Goal: Task Accomplishment & Management: Manage account settings

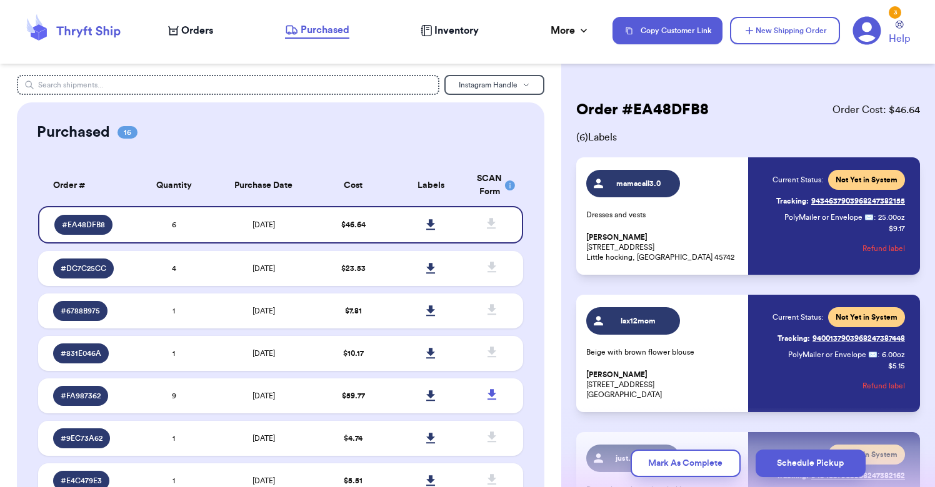
click at [199, 30] on span "Orders" at bounding box center [197, 30] width 32 height 15
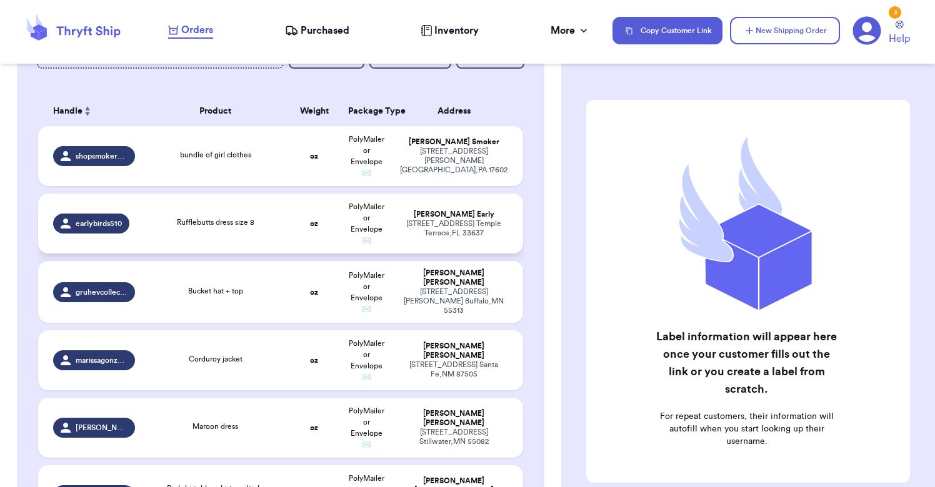
scroll to position [185, 0]
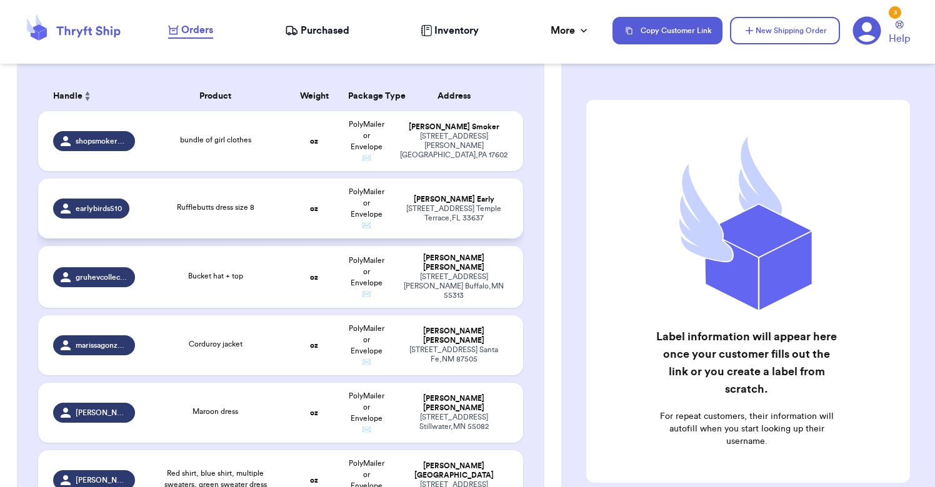
click at [297, 221] on td "oz" at bounding box center [314, 209] width 52 height 60
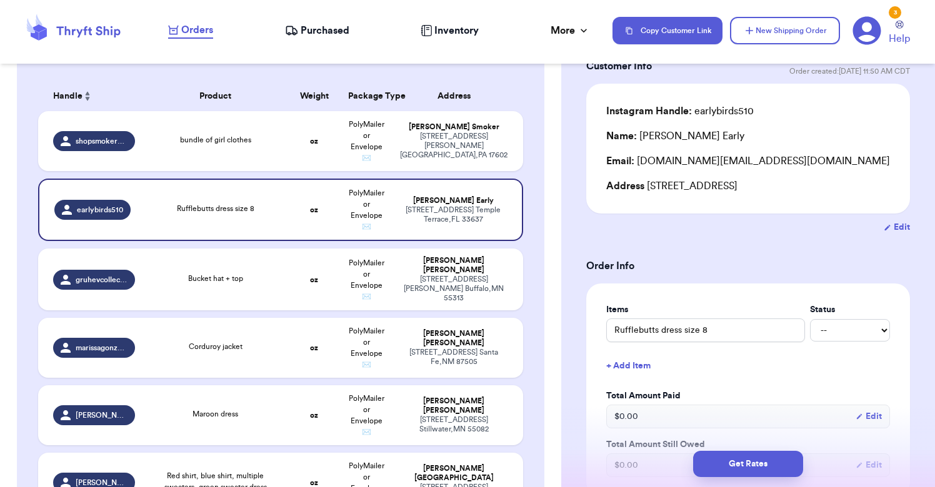
scroll to position [97, 0]
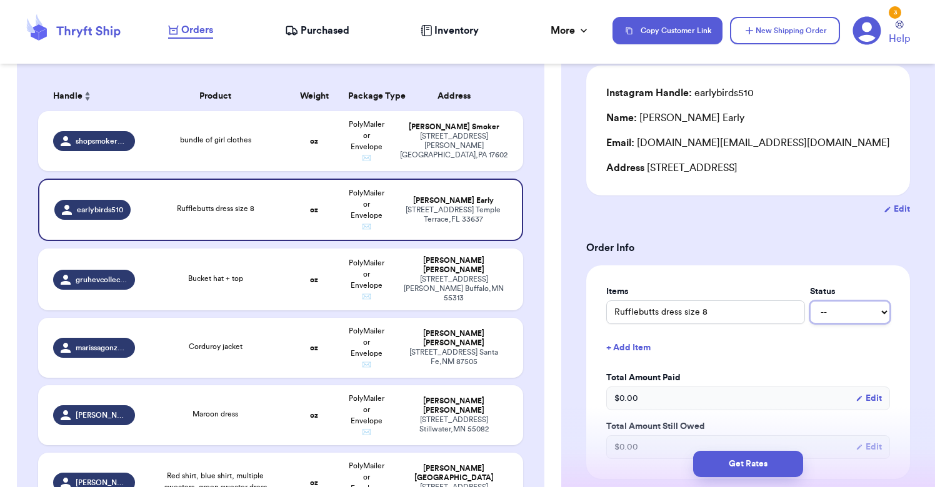
select select "paid"
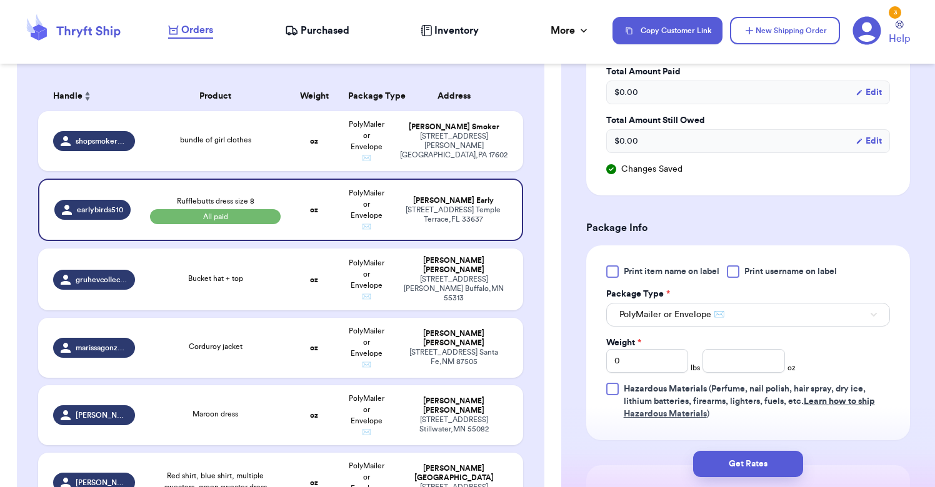
scroll to position [420, 0]
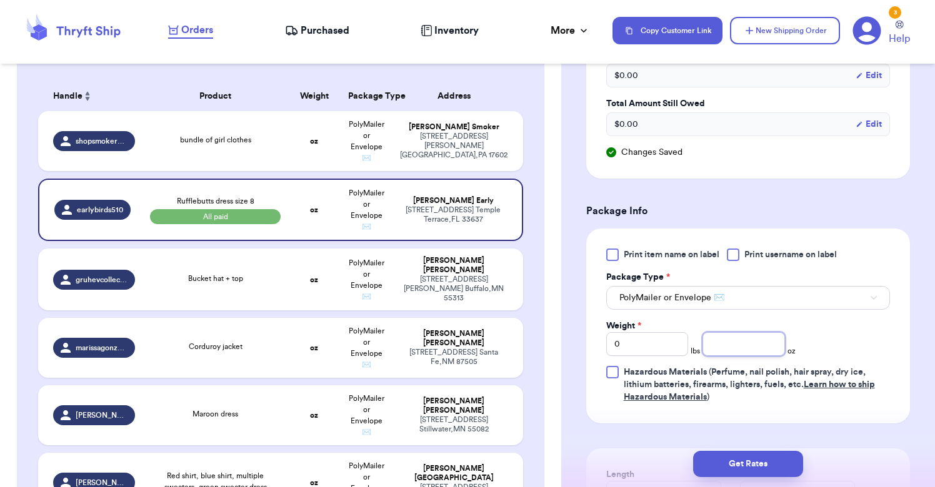
click at [735, 346] on input "number" at bounding box center [743, 344] width 82 height 24
type input "5"
click at [752, 461] on button "Get Rates" at bounding box center [748, 464] width 110 height 26
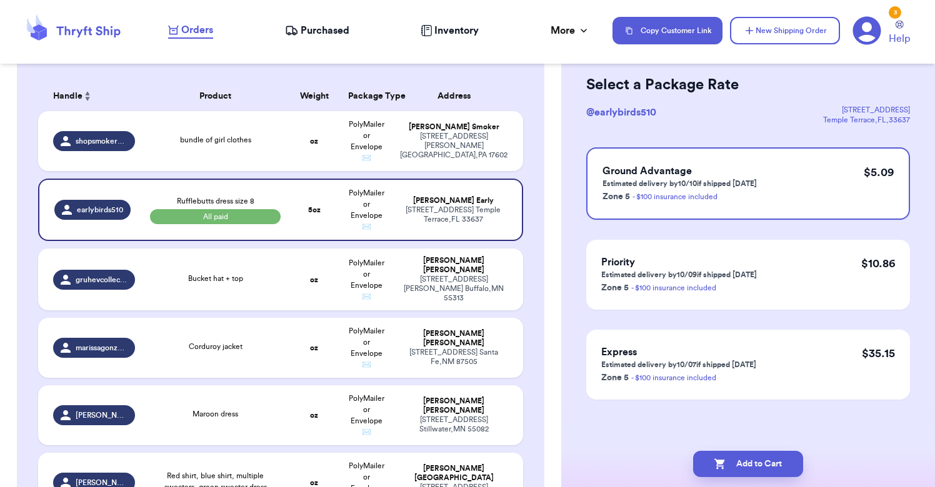
scroll to position [0, 0]
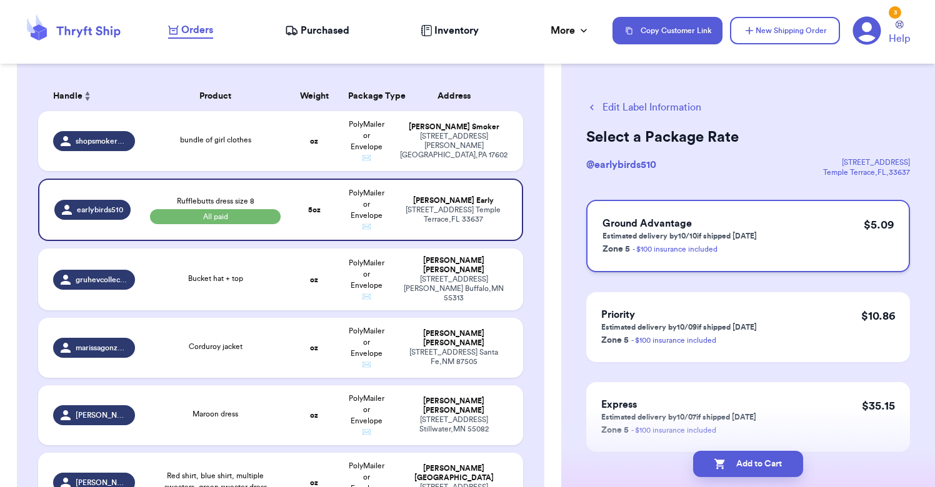
click at [717, 224] on h3 "Ground Advantage" at bounding box center [679, 223] width 154 height 15
click at [742, 472] on button "Add to Cart" at bounding box center [748, 464] width 110 height 26
checkbox input "true"
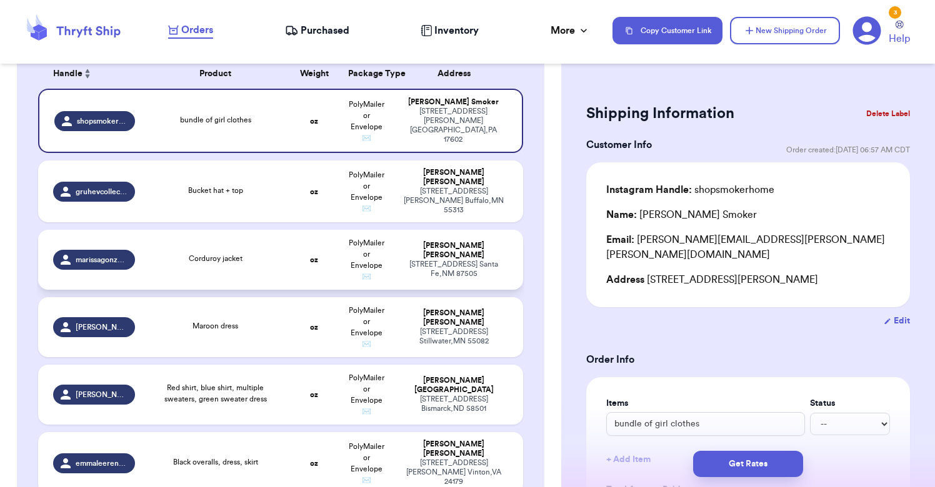
scroll to position [211, 0]
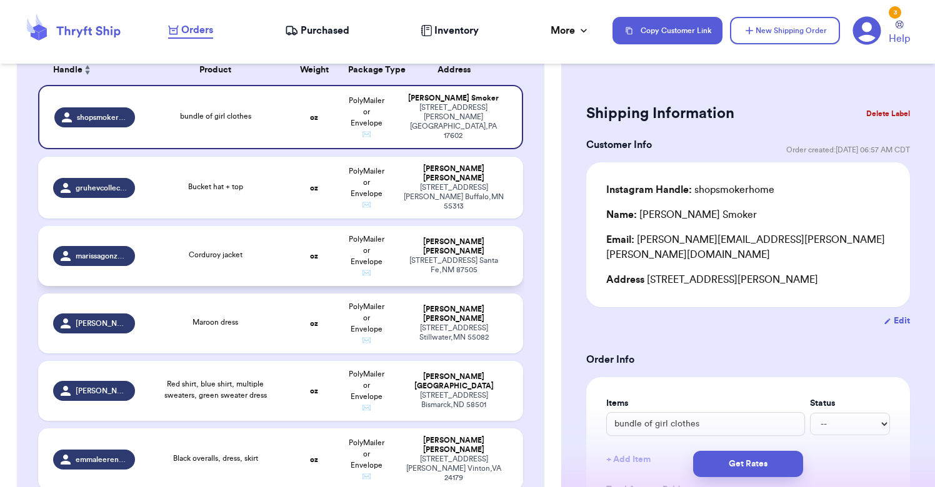
click at [264, 262] on div "Corduroy jacket" at bounding box center [215, 256] width 131 height 14
type input "Corduroy jacket"
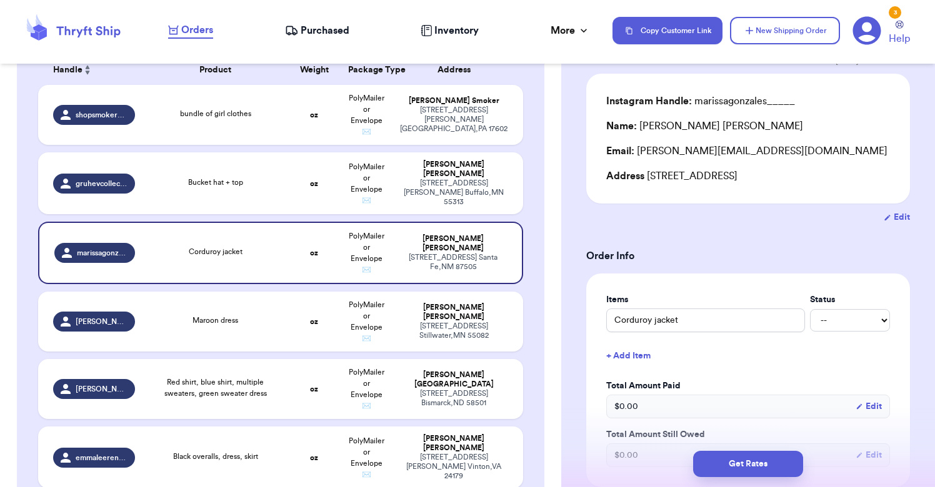
scroll to position [96, 0]
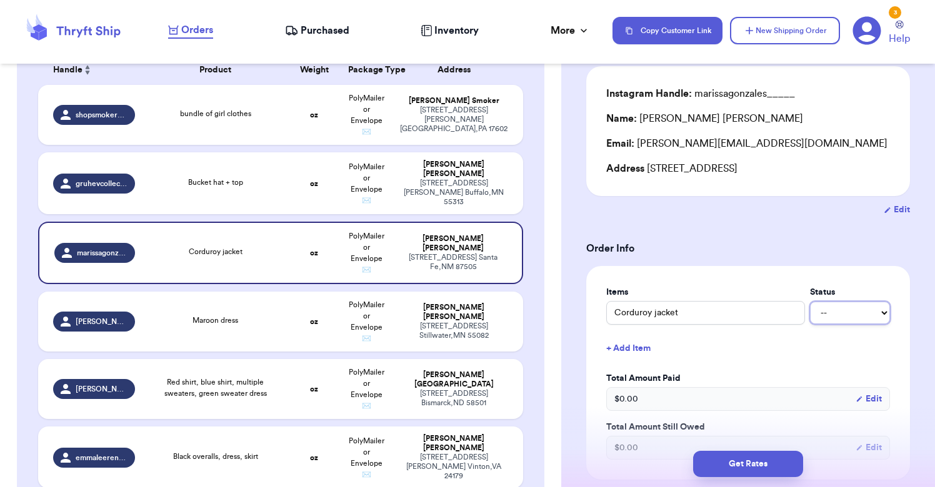
select select "paid"
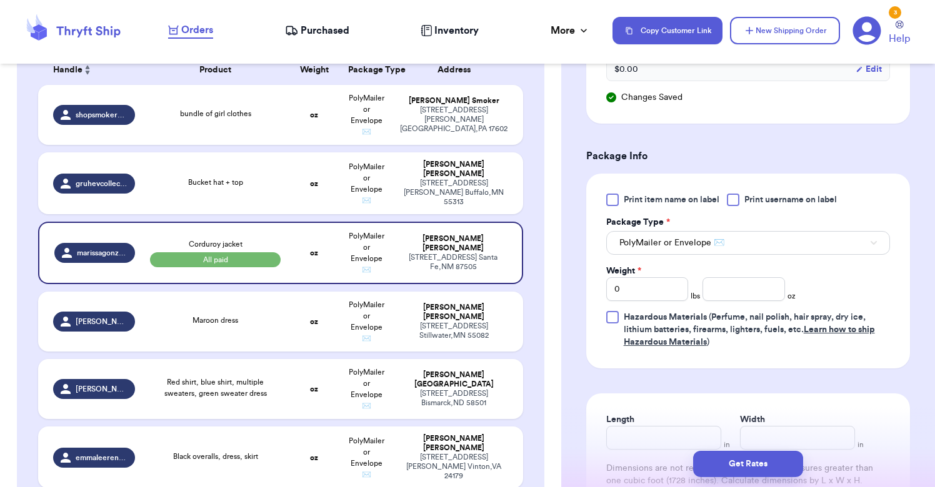
scroll to position [512, 0]
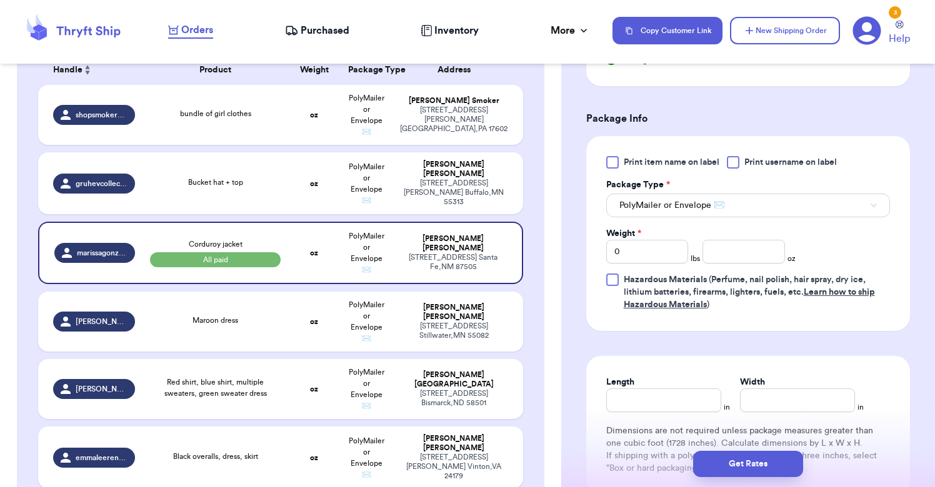
click at [701, 205] on span "PolyMailer or Envelope ✉️" at bounding box center [671, 205] width 105 height 12
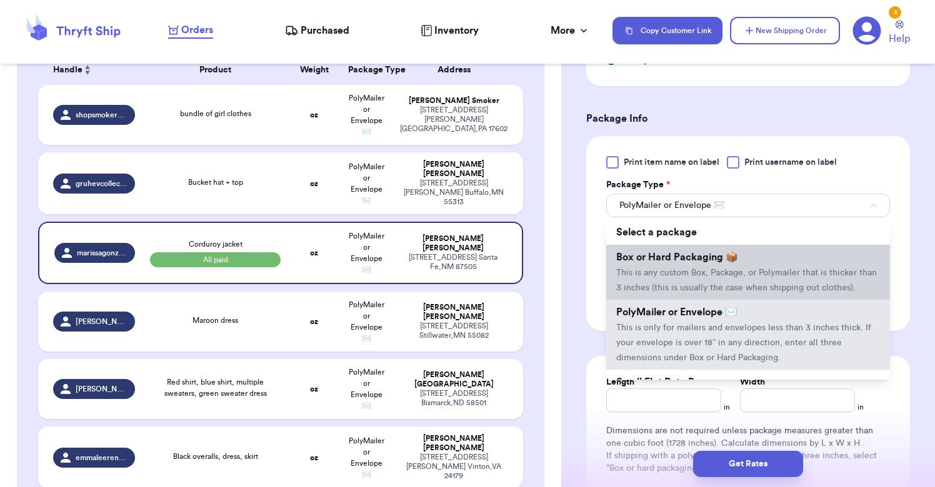
click at [681, 272] on span "This is any custom Box, Package, or Polymailer that is thicker than 3 inches (t…" at bounding box center [746, 281] width 261 height 24
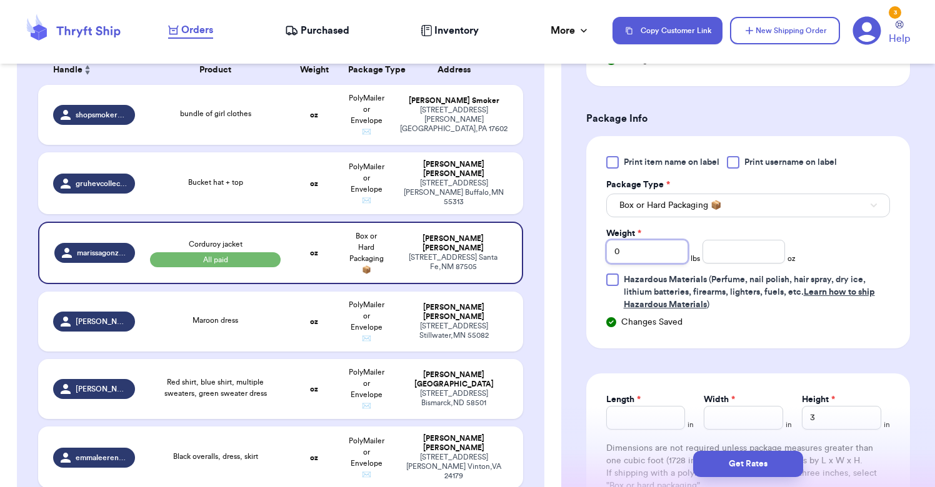
drag, startPoint x: 638, startPoint y: 262, endPoint x: 566, endPoint y: 259, distance: 71.9
click at [566, 259] on div "Shipping Information Delete Label Customer Info Order created: 10/03, 06:45 PM …" at bounding box center [748, 123] width 374 height 1120
type input "2"
click at [734, 262] on input "number" at bounding box center [743, 252] width 82 height 24
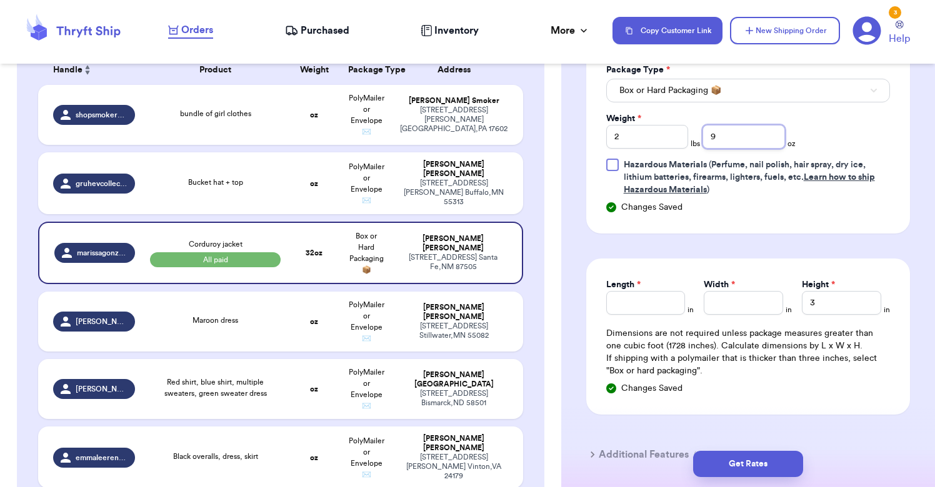
scroll to position [641, 0]
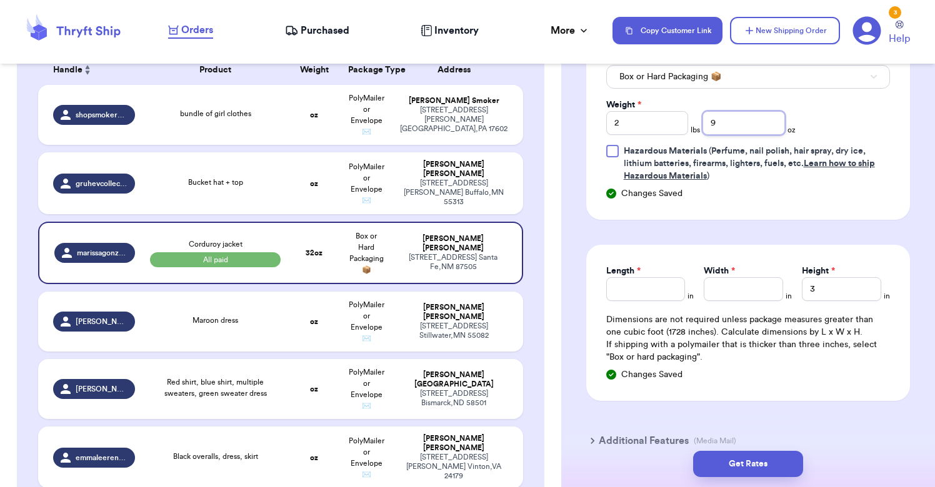
type input "9"
click at [624, 294] on input "Length *" at bounding box center [645, 289] width 79 height 24
type input "12"
click at [757, 295] on input "Width *" at bounding box center [743, 289] width 79 height 24
type input "9"
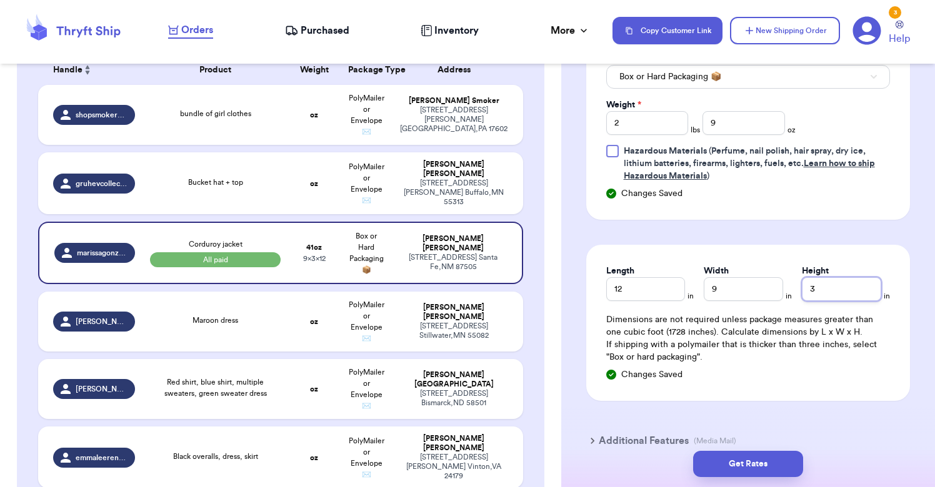
drag, startPoint x: 846, startPoint y: 293, endPoint x: 804, endPoint y: 291, distance: 42.5
click at [804, 291] on input "3" at bounding box center [841, 289] width 79 height 24
type input "7"
type input "5"
click at [749, 461] on button "Get Rates" at bounding box center [748, 464] width 110 height 26
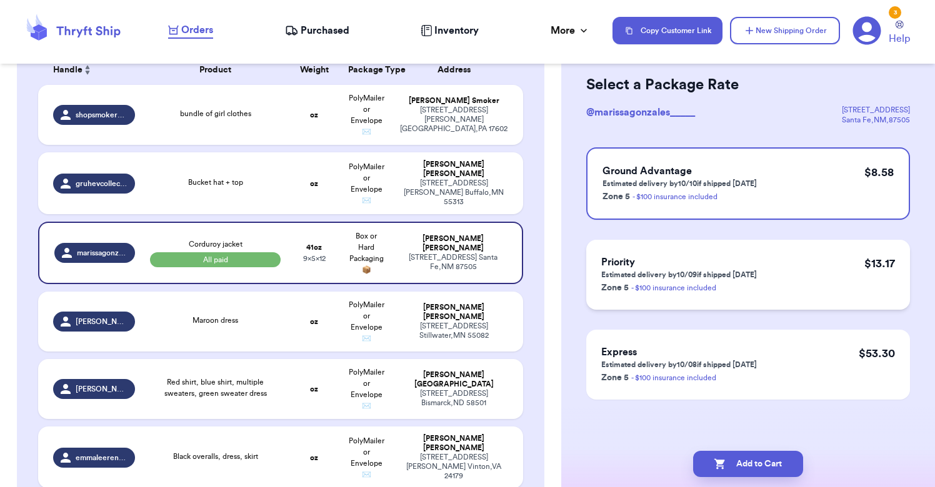
scroll to position [0, 0]
click at [767, 171] on div "Ground Advantage Estimated delivery by 10/10 if shipped today Zone 5 - $100 ins…" at bounding box center [748, 183] width 324 height 72
click at [759, 469] on button "Add to Cart" at bounding box center [748, 464] width 110 height 26
checkbox input "true"
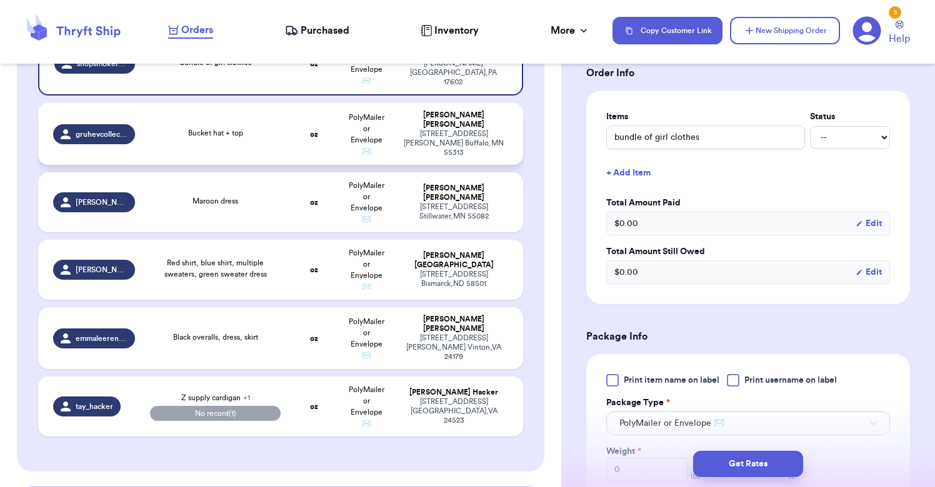
scroll to position [281, 0]
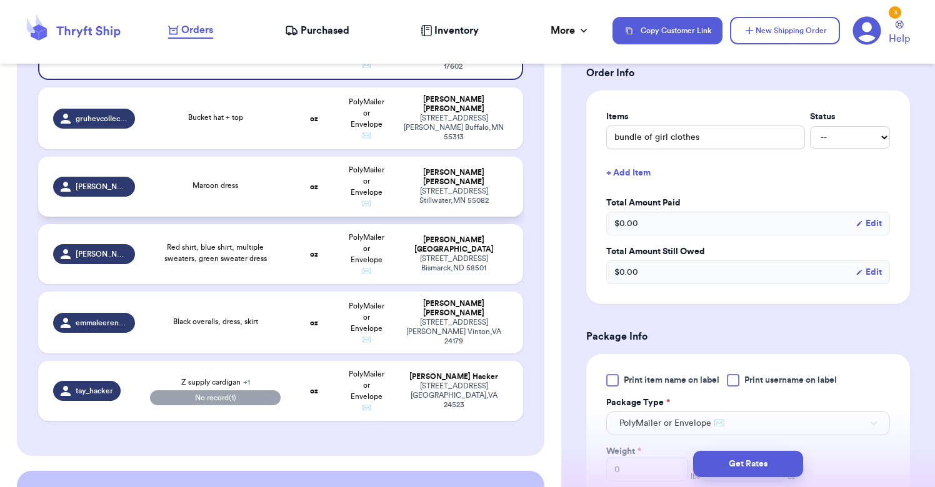
click at [235, 202] on td "Maroon dress" at bounding box center [215, 187] width 146 height 60
type input "Maroon dress"
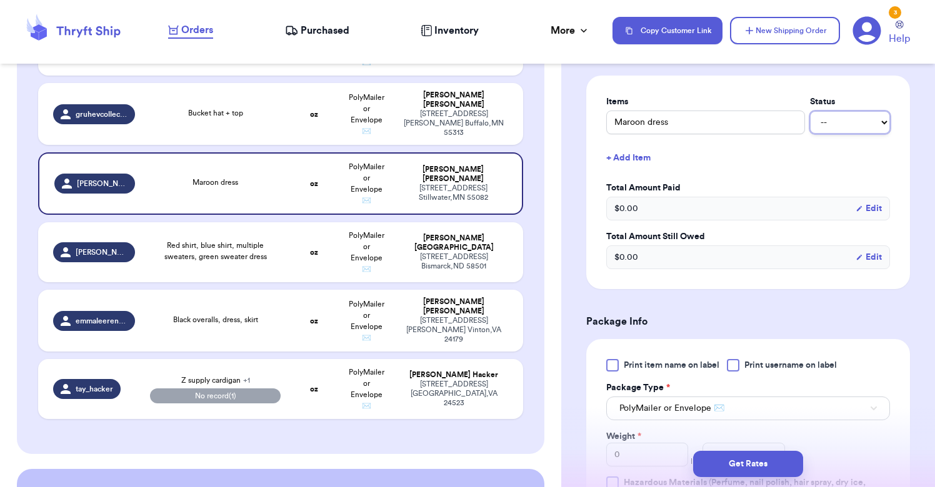
select select "paid"
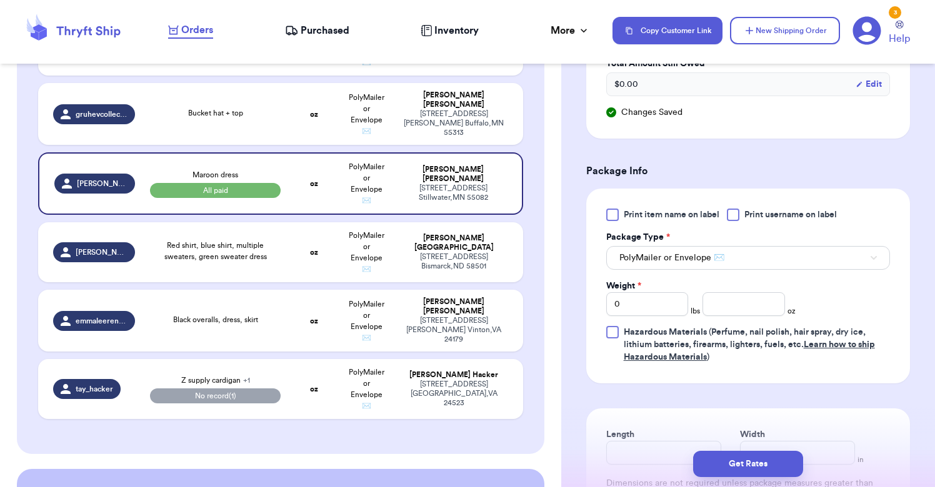
scroll to position [462, 0]
click at [724, 311] on input "number" at bounding box center [743, 303] width 82 height 24
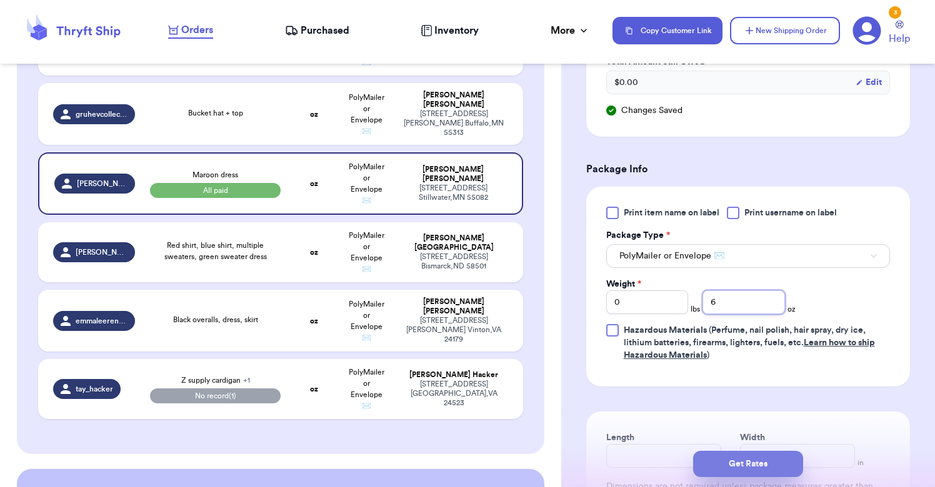
type input "6"
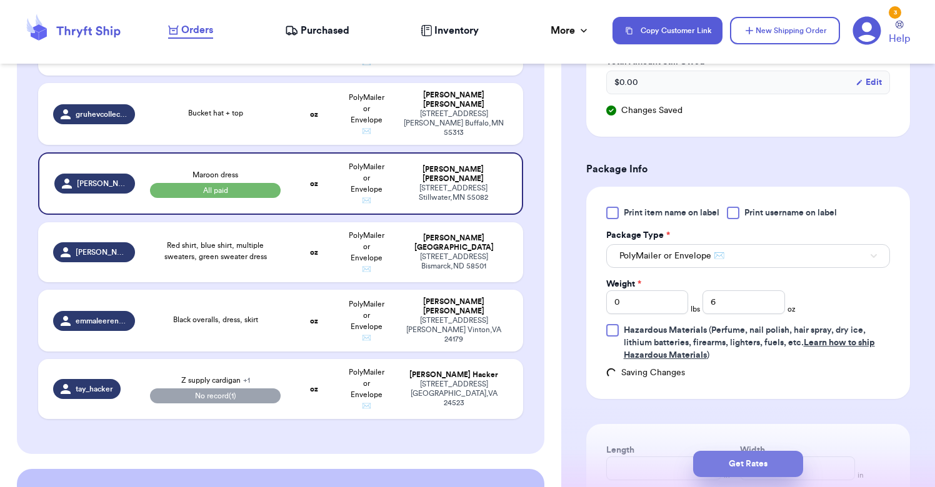
click at [747, 457] on button "Get Rates" at bounding box center [748, 464] width 110 height 26
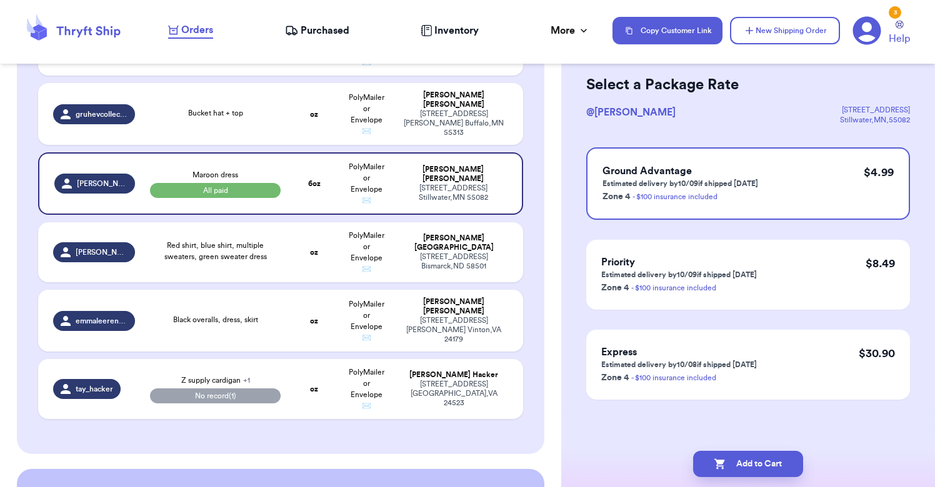
scroll to position [0, 0]
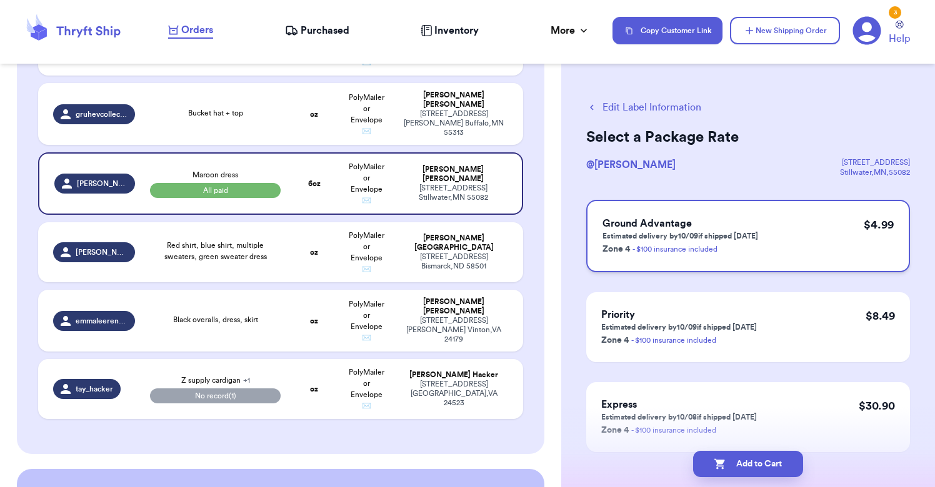
click at [767, 231] on div "Ground Advantage Estimated delivery by 10/09 if shipped today Zone 4 - $100 ins…" at bounding box center [748, 236] width 324 height 72
click at [750, 462] on button "Add to Cart" at bounding box center [748, 464] width 110 height 26
checkbox input "true"
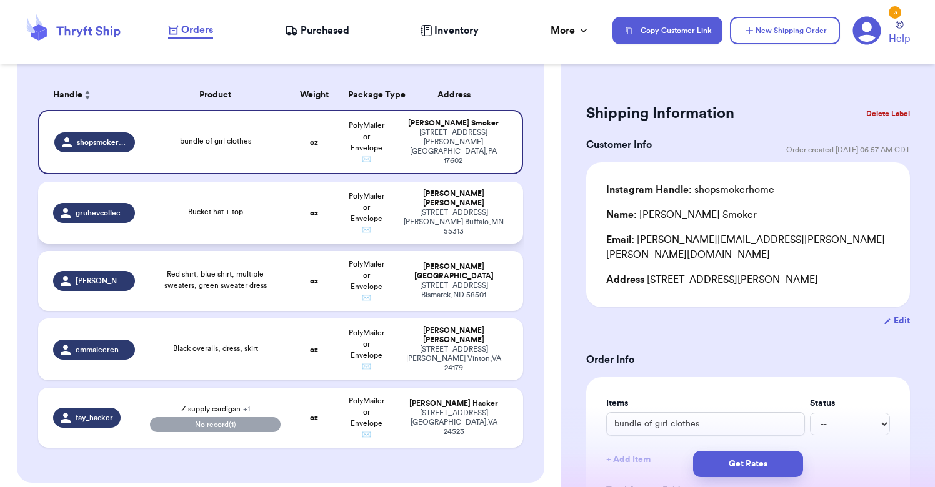
scroll to position [189, 0]
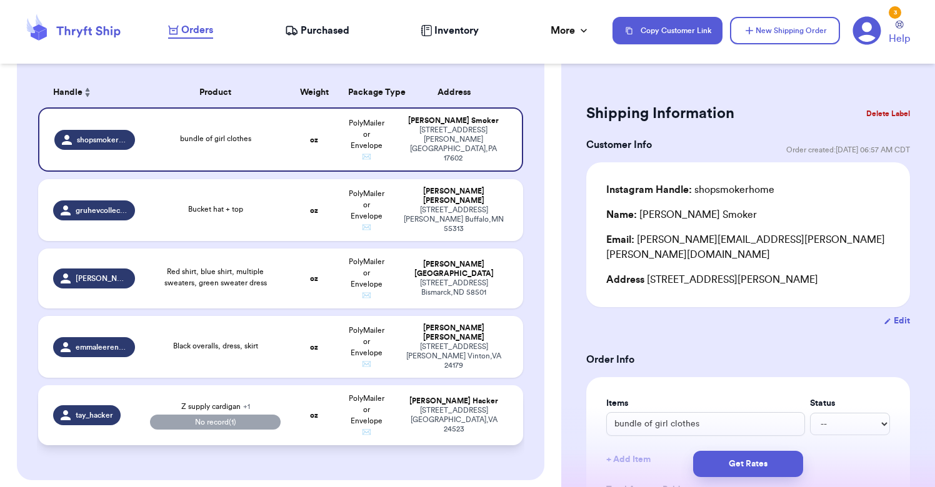
click at [284, 408] on td "Z supply cardigan + 1 No record (1)" at bounding box center [215, 416] width 146 height 60
type input "Z supply cardigan"
select select "paid"
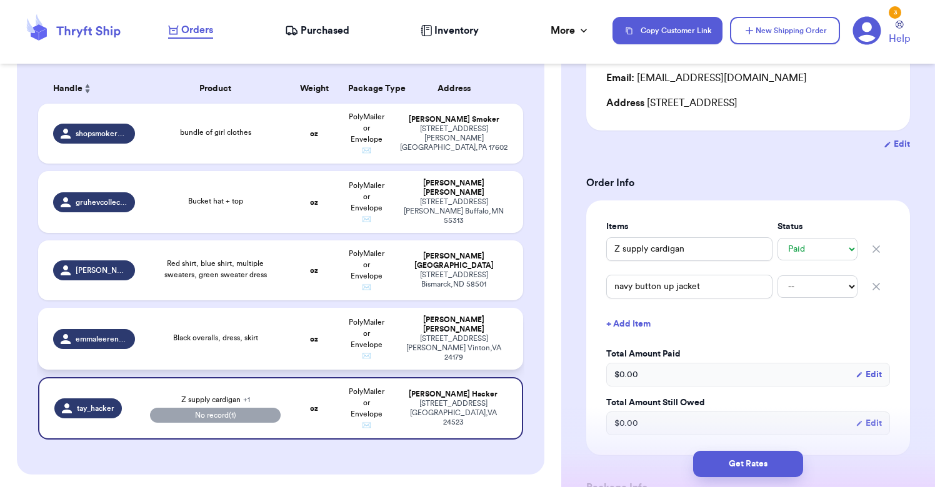
scroll to position [200, 0]
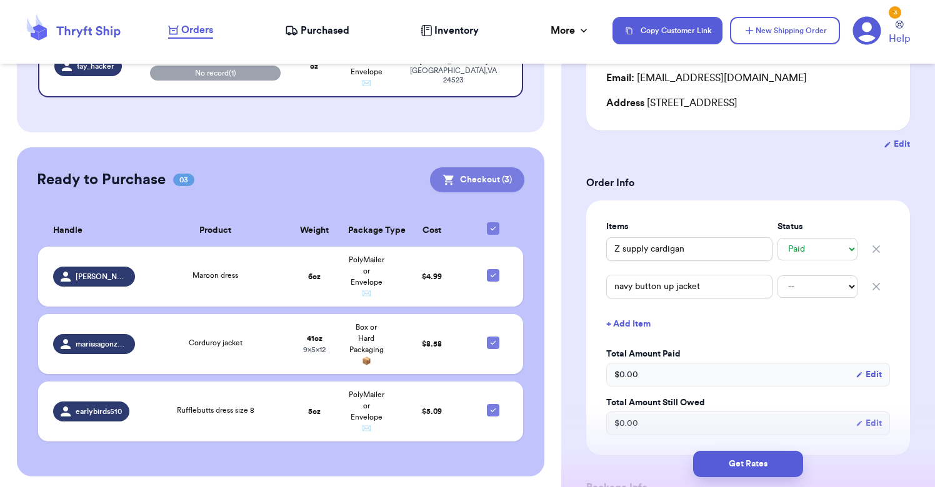
click at [481, 180] on button "Checkout ( 3 )" at bounding box center [477, 179] width 94 height 25
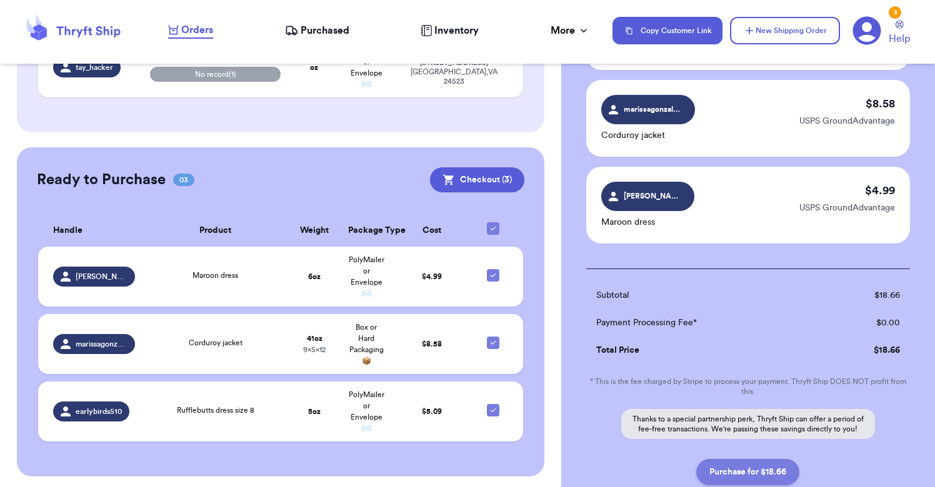
click at [741, 469] on button "Purchase for $18.66" at bounding box center [747, 472] width 103 height 26
checkbox input "false"
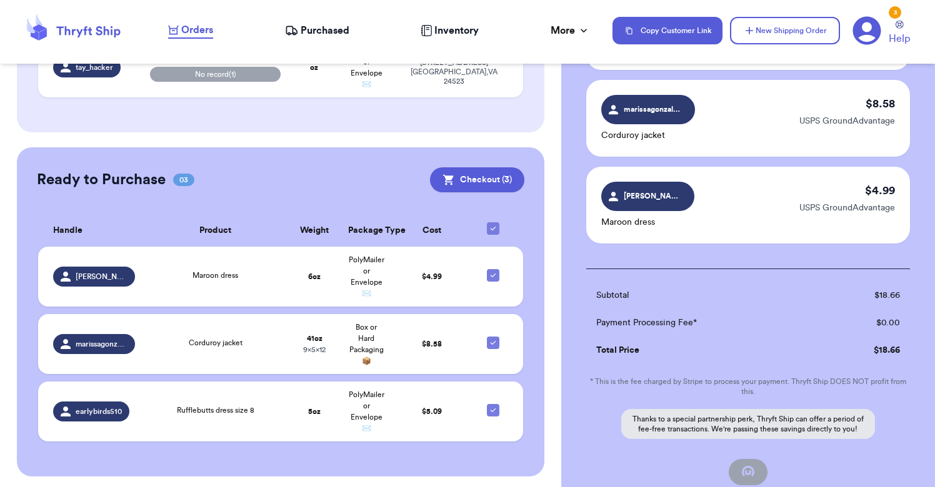
checkbox input "true"
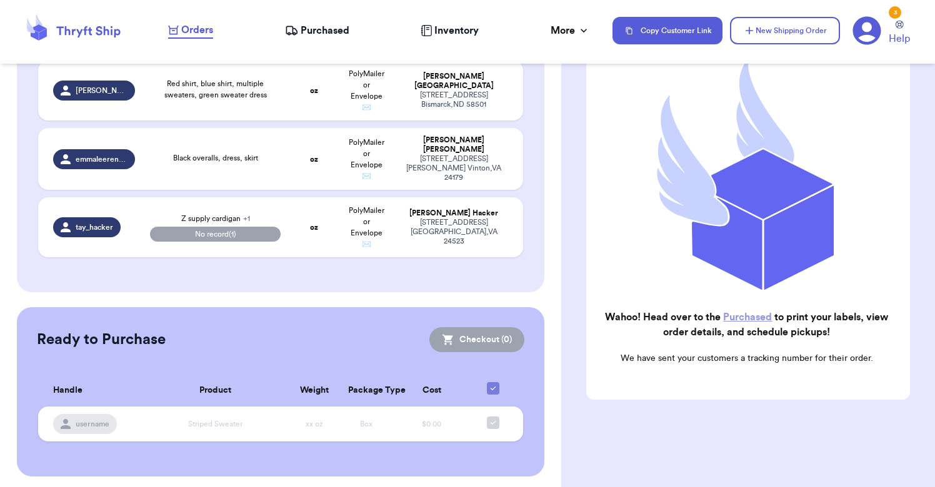
scroll to position [0, 0]
click at [322, 33] on span "Purchased" at bounding box center [325, 30] width 49 height 15
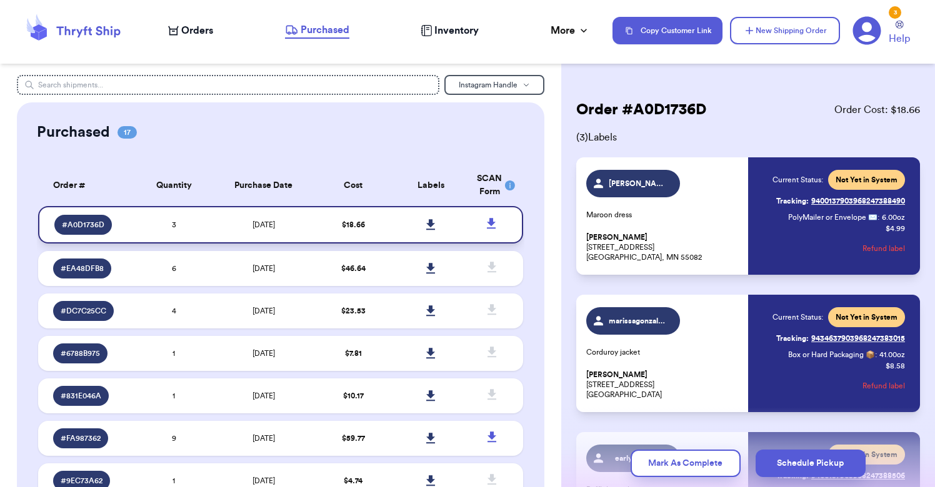
click at [429, 229] on icon at bounding box center [430, 224] width 9 height 11
click at [189, 37] on span "Orders" at bounding box center [197, 30] width 32 height 15
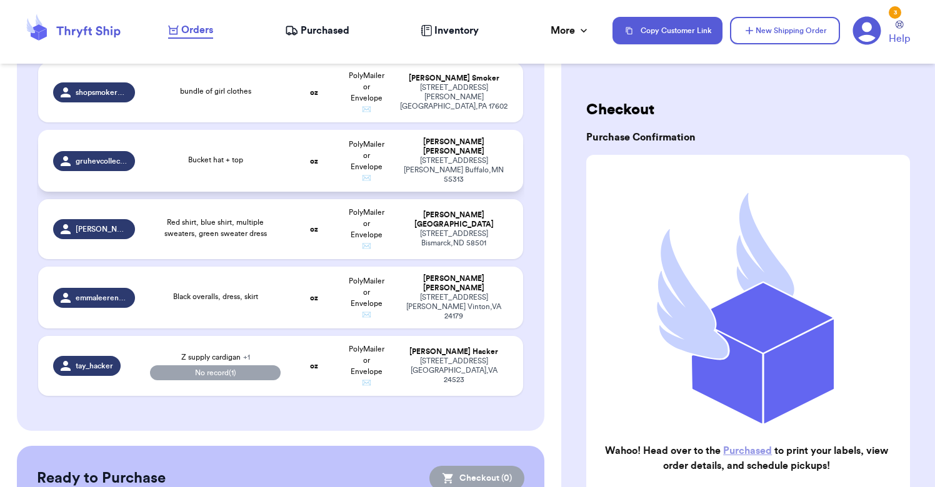
scroll to position [215, 0]
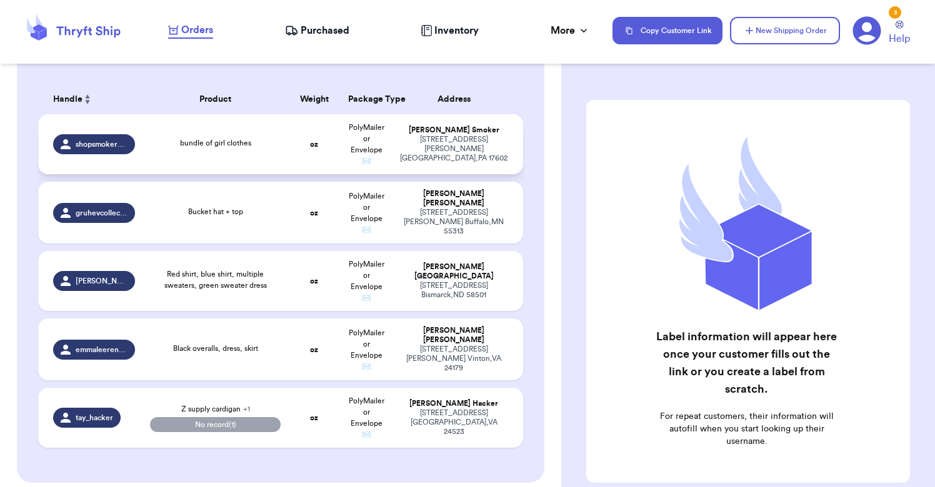
scroll to position [202, 0]
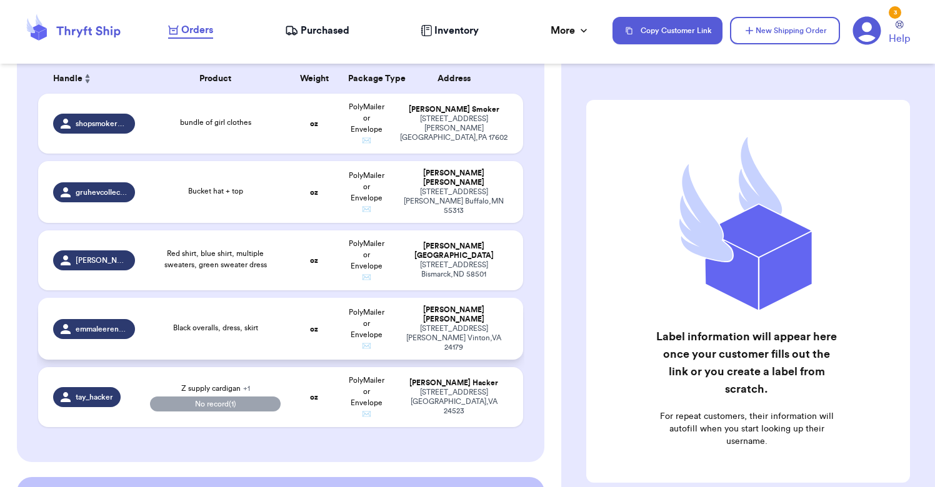
click at [292, 337] on td "oz" at bounding box center [314, 329] width 52 height 62
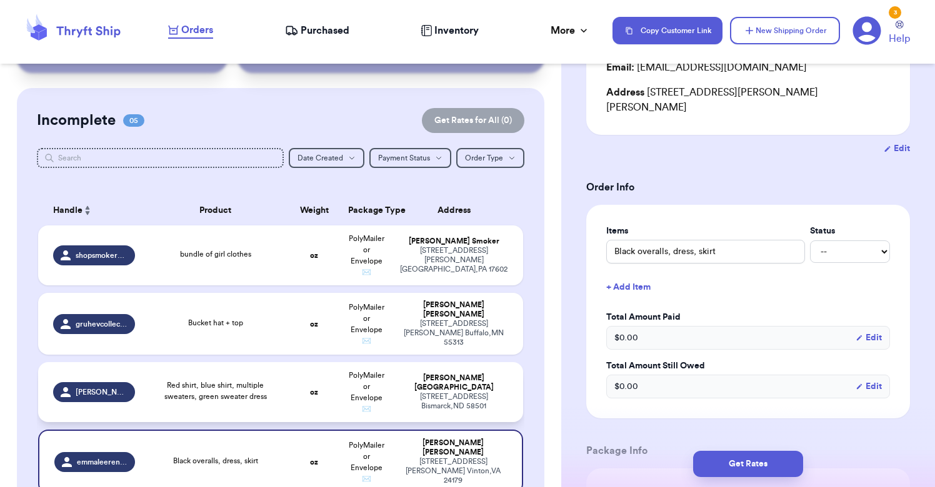
scroll to position [96, 0]
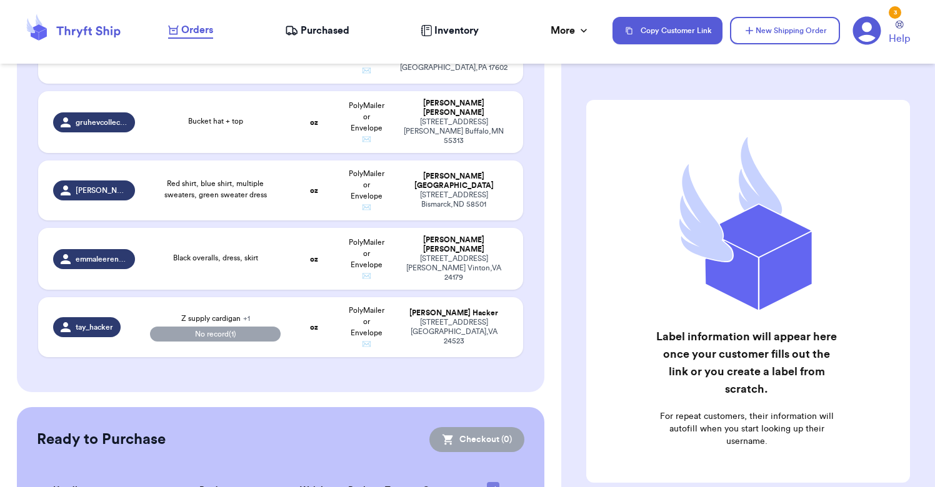
scroll to position [282, 0]
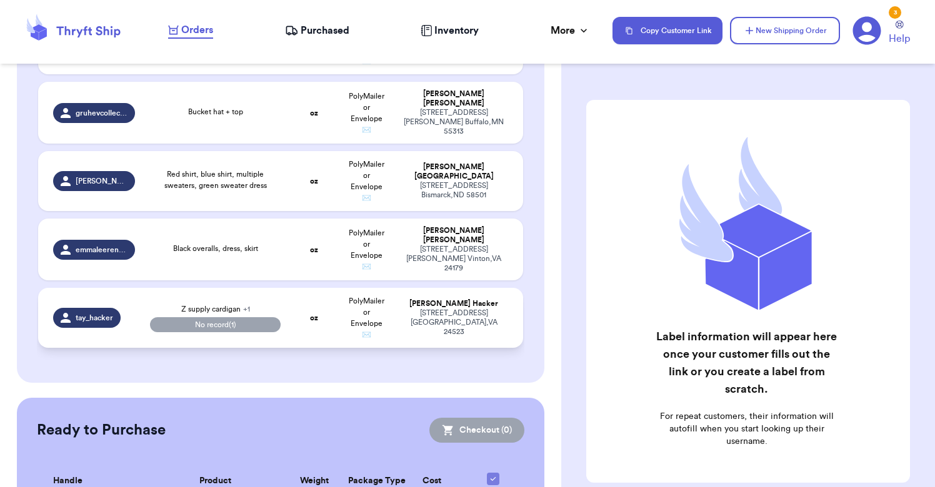
click at [284, 313] on td "Z supply cardigan + 1 No record (1)" at bounding box center [215, 318] width 146 height 60
select select "paid"
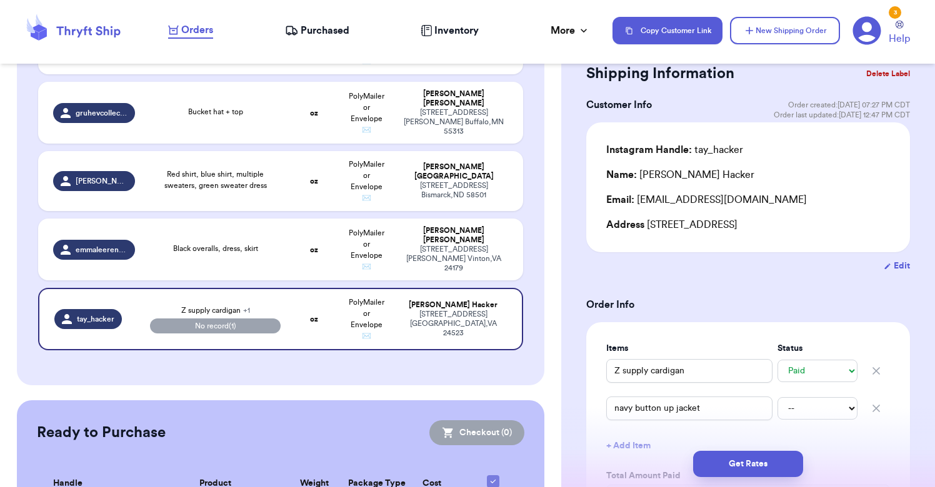
scroll to position [44, 0]
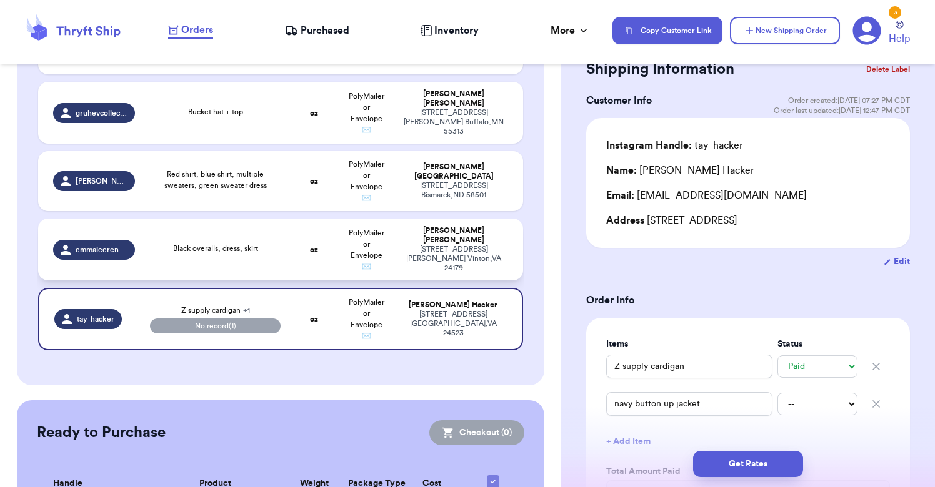
click at [276, 249] on div "Black overalls, dress, skirt" at bounding box center [215, 250] width 131 height 14
type input "Black overalls, dress, skirt"
select select "unknown"
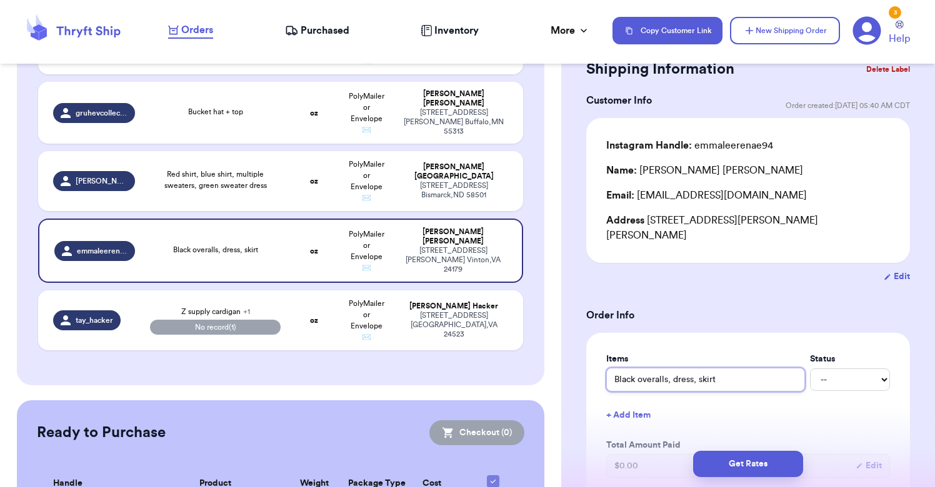
drag, startPoint x: 777, startPoint y: 367, endPoint x: 672, endPoint y: 364, distance: 105.6
click at [672, 368] on input "Black overalls, dress, skirt" at bounding box center [705, 380] width 199 height 24
type input "Black overalls, ]"
type input "Black overalls, ]\"
type input "Black overalls, ]"
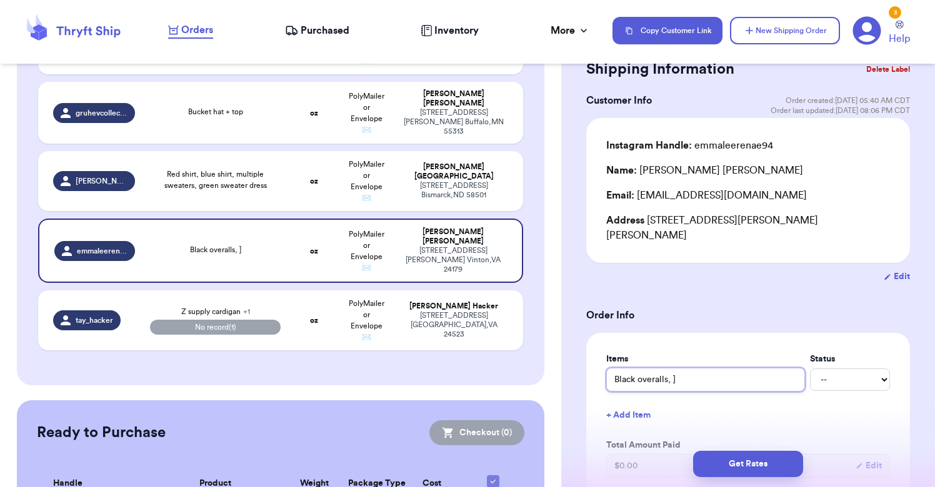
type input "Black overalls,"
type input "Black overalls"
click at [639, 402] on button "+ Add Item" at bounding box center [748, 415] width 294 height 27
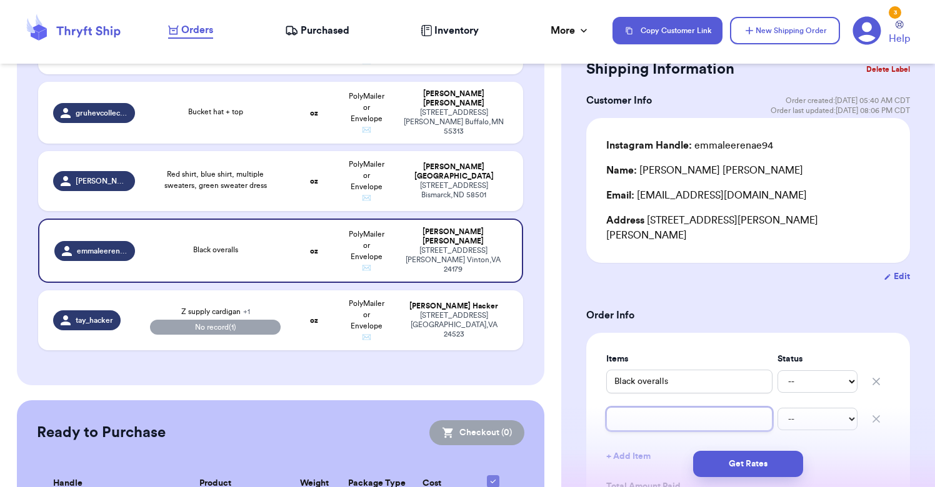
click at [652, 410] on input "text" at bounding box center [689, 419] width 166 height 24
type input "f"
type input "fl"
type input "flo"
type input "flor"
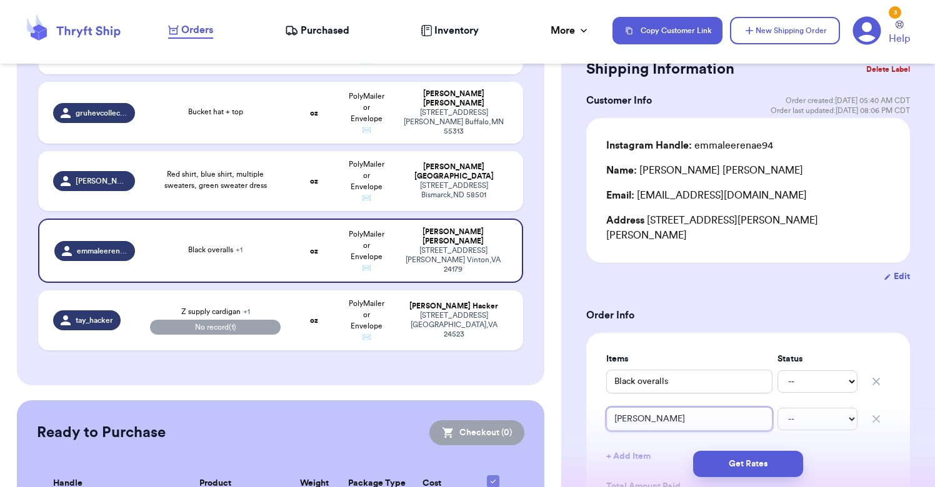
type input "flora"
type input "floral"
type input "floral t"
type input "floral ta"
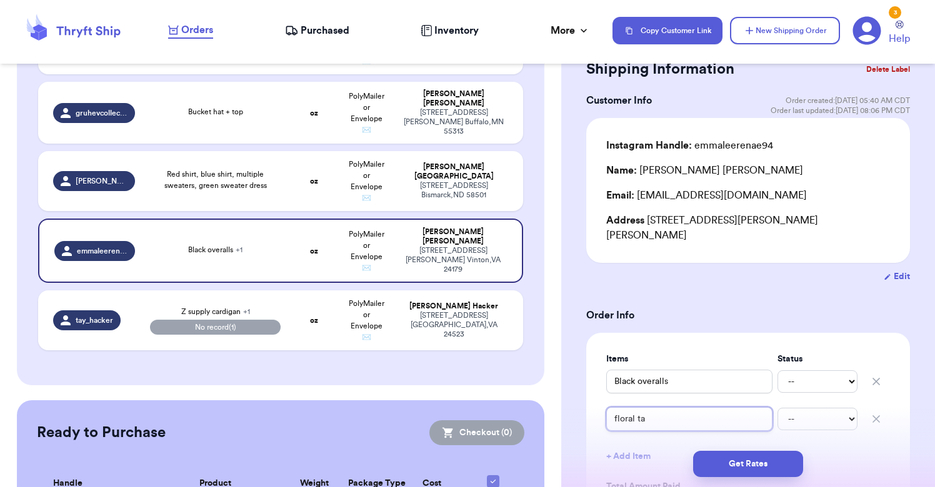
type input "floral tan"
type input "floral tank"
type input "floral tankt"
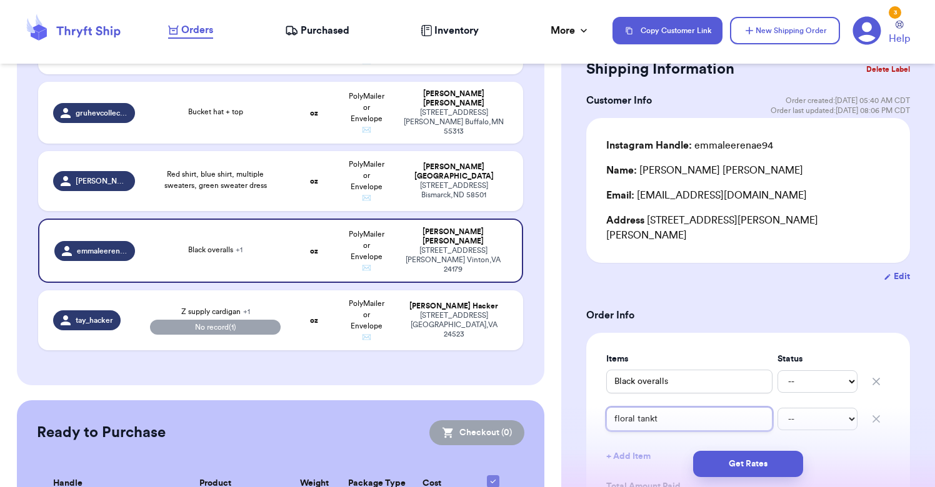
type input "floral tankto"
type input "floral tanktop"
type input "floral tanktop d"
type input "floral tanktop df"
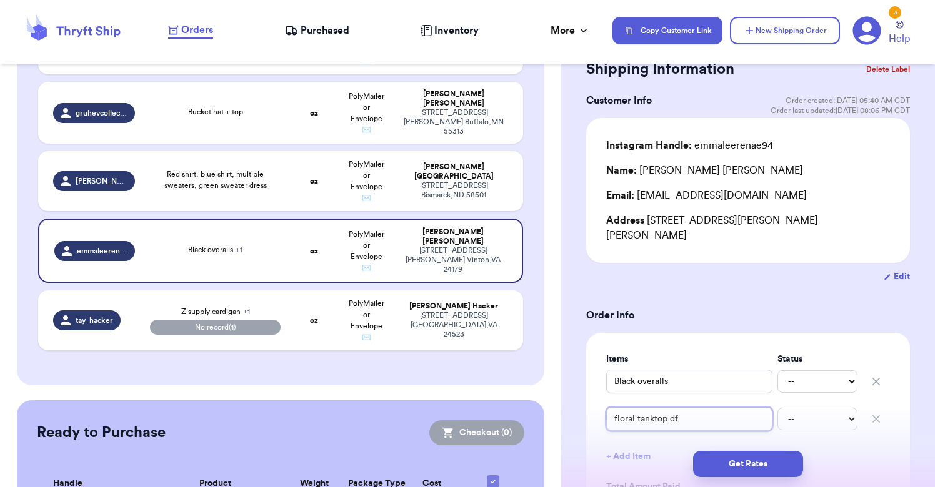
type input "floral tanktop dfr"
type input "floral tanktop dfre"
type input "floral tanktop dfres"
type input "floral tanktop dfress"
type input "floral tanktop dfres"
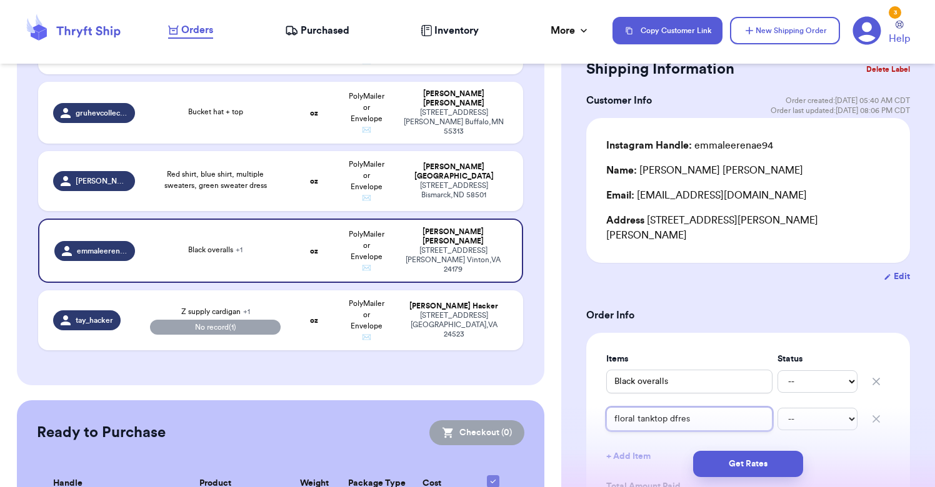
type input "floral tanktop dfre"
type input "floral tanktop dfr"
type input "floral tanktop df"
type input "floral tanktop d"
type input "floral tanktop dr"
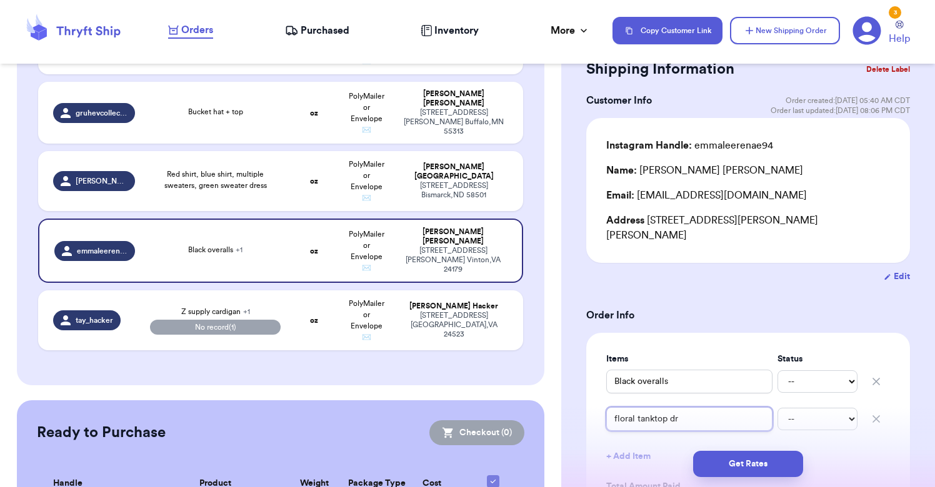
type input "floral tanktop dre"
type input "floral tanktop dres"
type input "floral tanktop dress"
click at [636, 443] on button "+ Add Item" at bounding box center [748, 456] width 294 height 27
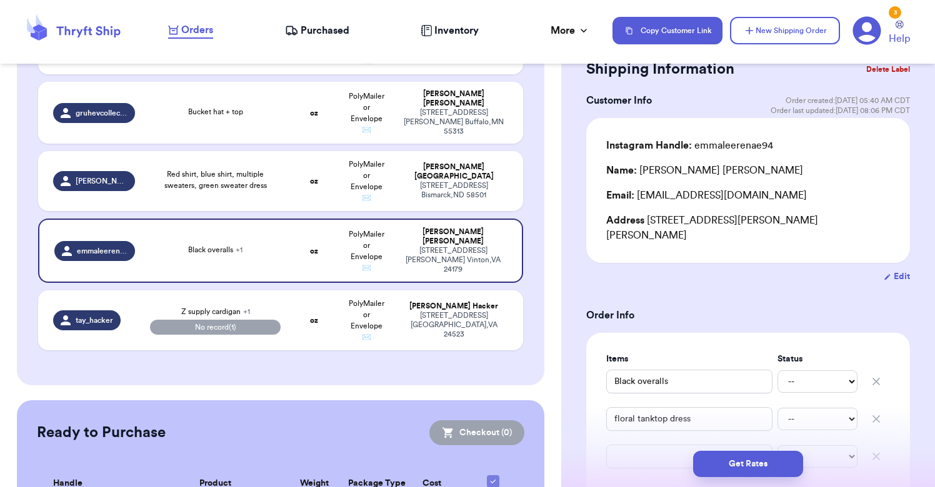
click at [644, 442] on div "Get Rates" at bounding box center [748, 464] width 374 height 46
click at [654, 442] on div "Get Rates" at bounding box center [748, 464] width 374 height 46
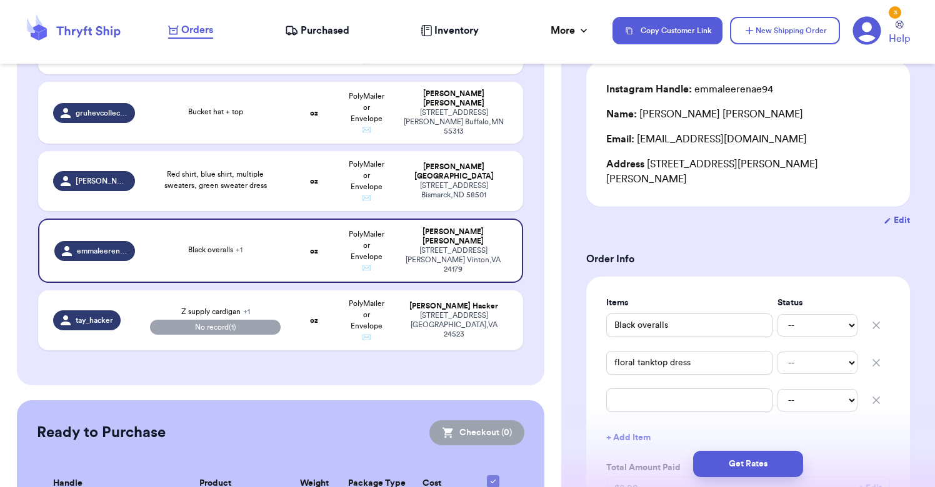
scroll to position [130, 0]
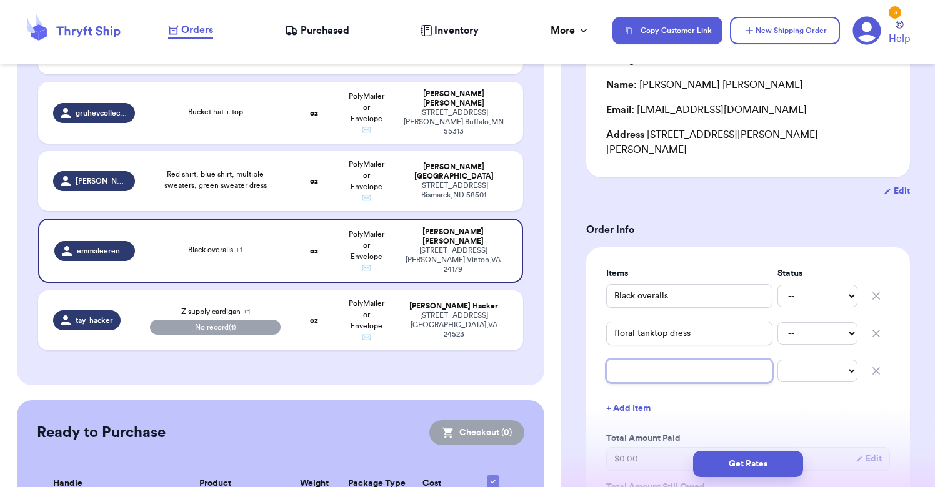
click at [666, 359] on input "text" at bounding box center [689, 371] width 166 height 24
type input "c"
type input "ch"
type input "cha"
type input "cham"
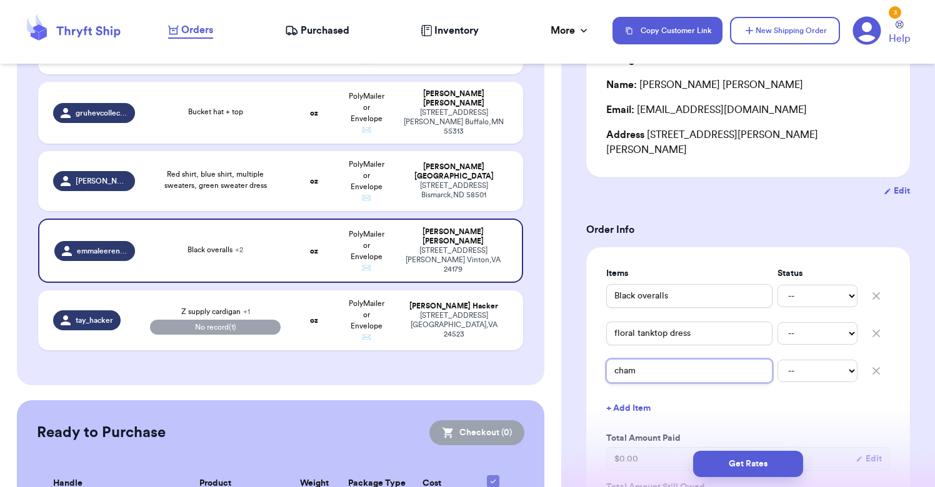
type input "chamb"
type input "chambr"
type input "chambra"
type input "chambray"
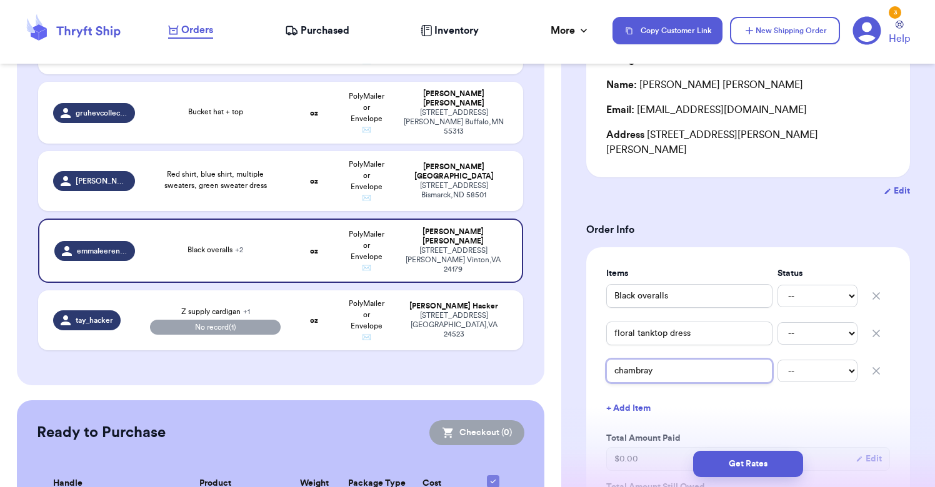
type input "chambray d"
type input "chambray de"
type input "chambray den"
type input "chambray deni"
type input "chambray denim"
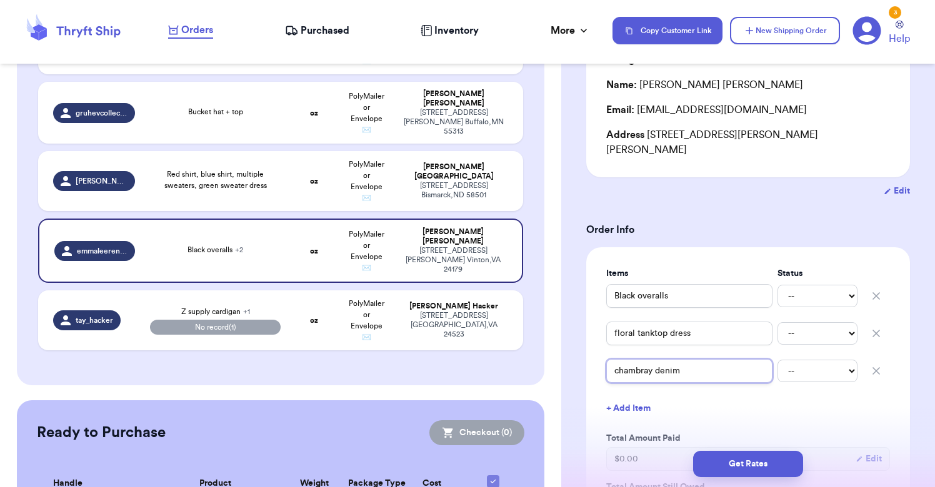
type input "chambray denim"
type input "chambray denim s"
type input "chambray denim sk"
type input "chambray denim ski"
type input "chambray denim skir"
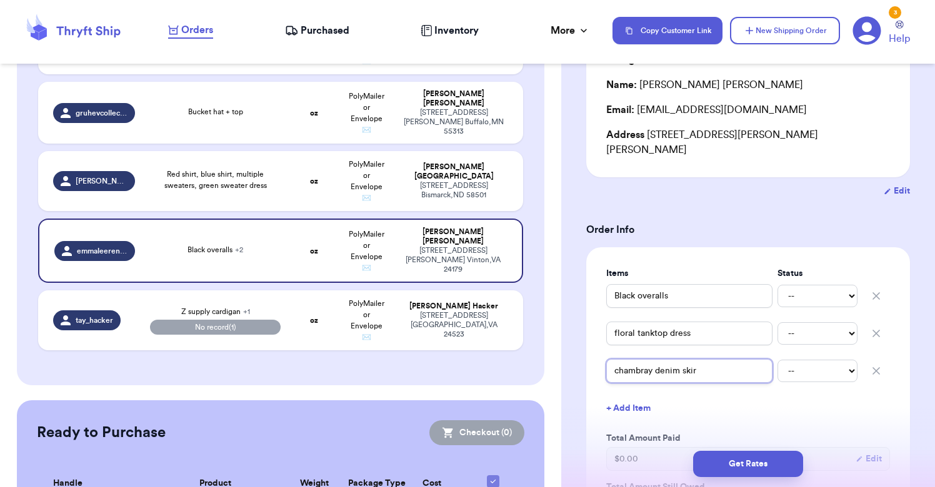
type input "chambray denim skirt"
click at [774, 412] on div "Items Status Black overalls -- Paid Owes floral tanktop dress -- Paid Owes cham…" at bounding box center [748, 404] width 284 height 275
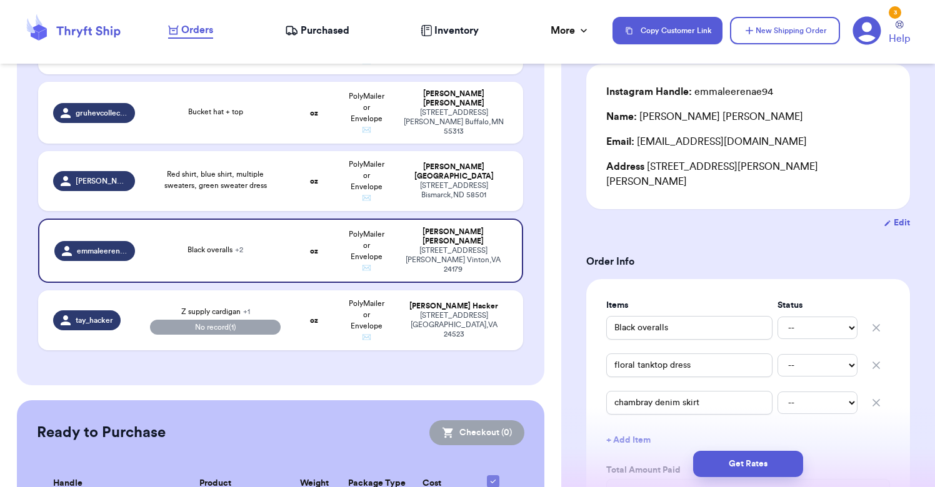
scroll to position [86, 0]
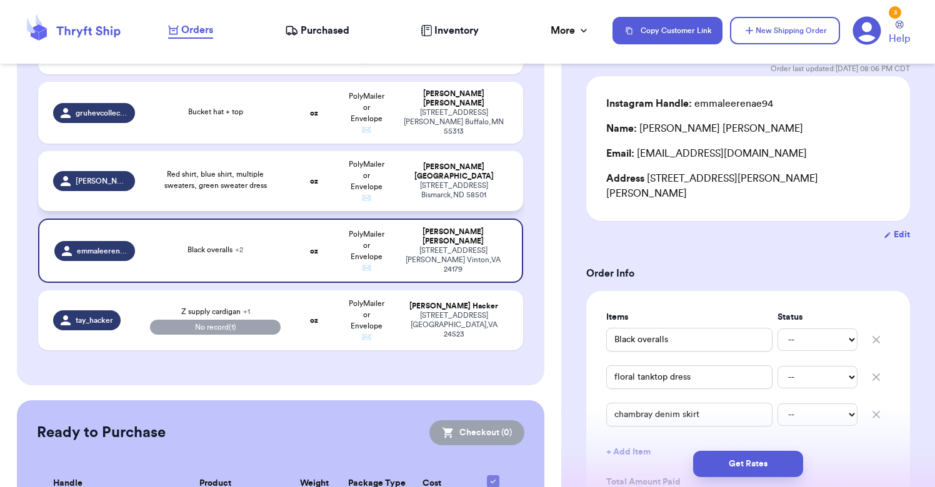
click at [287, 187] on td "Red shirt, blue shirt, multiple sweaters, green sweater dress" at bounding box center [215, 181] width 146 height 60
type input "Red shirt, blue shirt, multiple sweaters, green sweater dress"
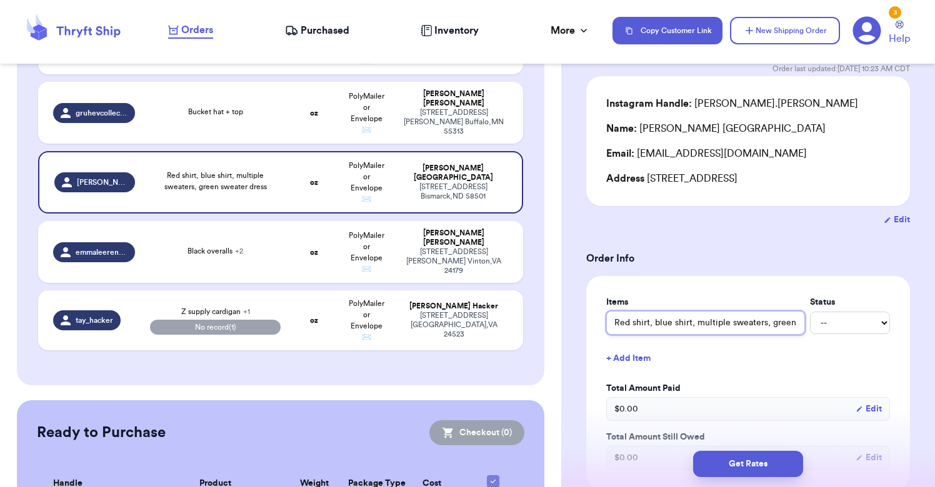
click at [682, 331] on input "Red shirt, blue shirt, multiple sweaters, green sweater dress" at bounding box center [705, 323] width 199 height 24
drag, startPoint x: 696, startPoint y: 324, endPoint x: 821, endPoint y: 357, distance: 129.1
click at [821, 357] on div "Items Status Red shirt, blue shirt, multiple sweaters, green sweater dress -- P…" at bounding box center [748, 383] width 284 height 174
click at [688, 351] on button "+ Add Item" at bounding box center [748, 358] width 294 height 27
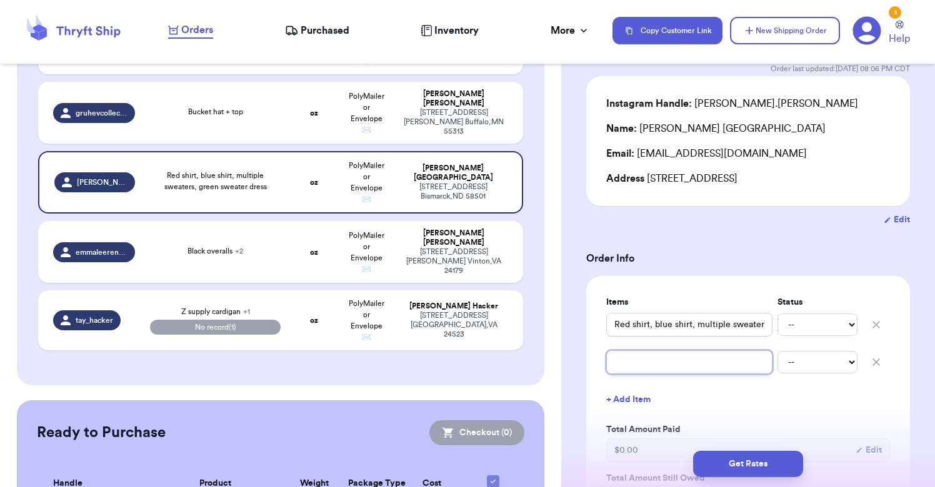
click at [661, 371] on input "text" at bounding box center [689, 363] width 166 height 24
type input "b"
type input "bl"
type input "ble"
type input "bl"
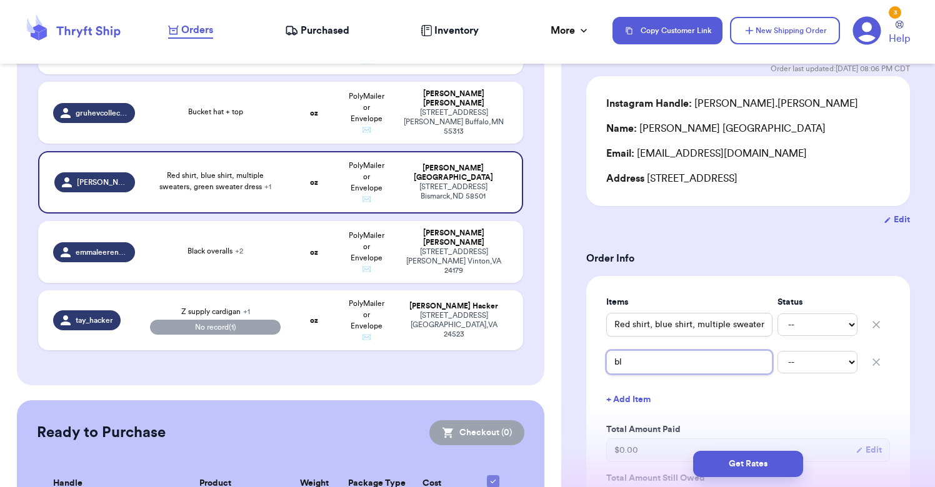
type input "blu"
type input "blue"
type input "blue s"
type input "blue sh"
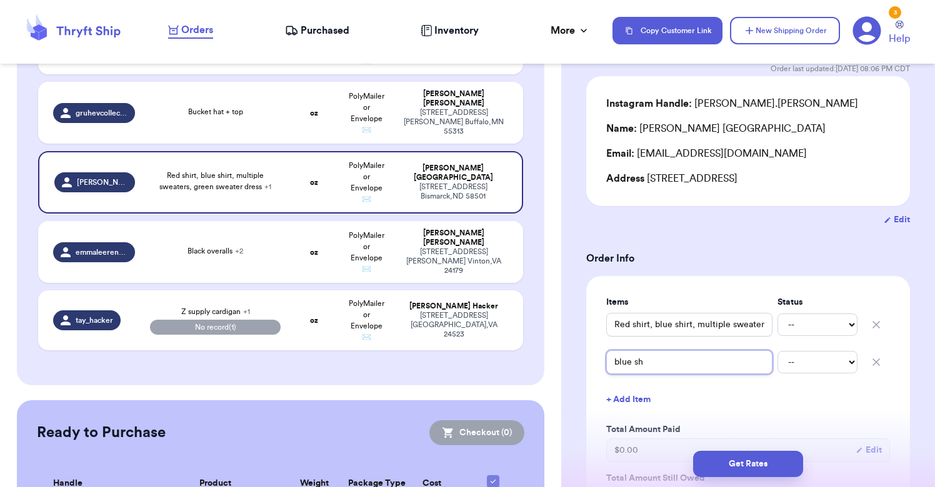
type input "blue shi"
type input "blue shir"
type input "blue shirt"
click at [638, 404] on button "+ Add Item" at bounding box center [748, 399] width 294 height 27
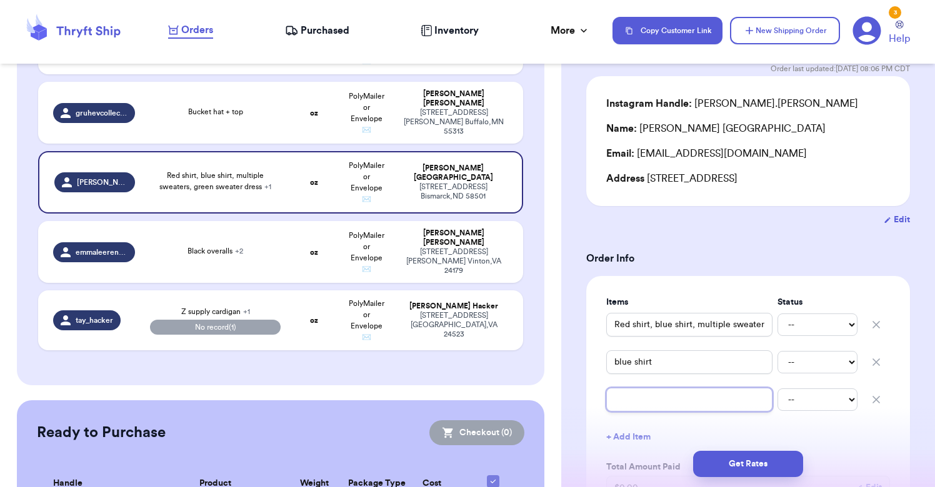
click at [645, 407] on input "text" at bounding box center [689, 400] width 166 height 24
type input "o"
type input "or"
type input "ora"
type input "oran"
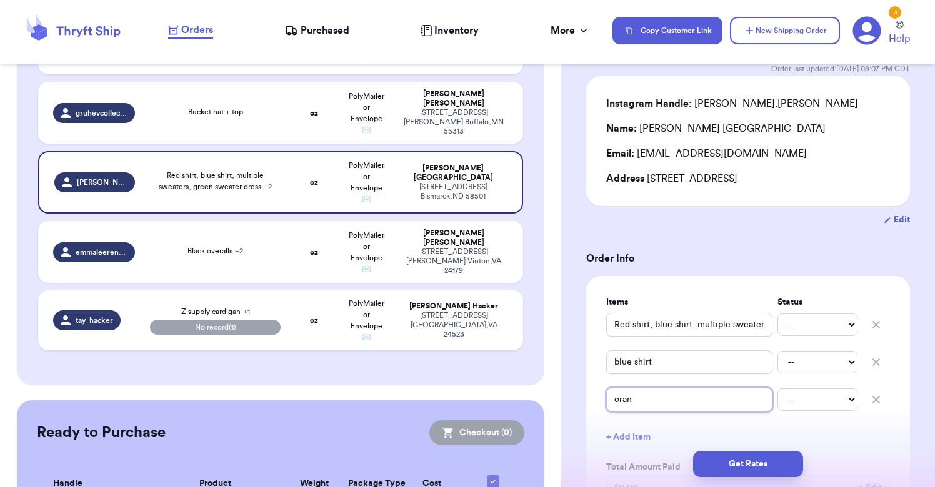
type input "orang"
type input "orange"
type input "orange t"
type input "orange tu"
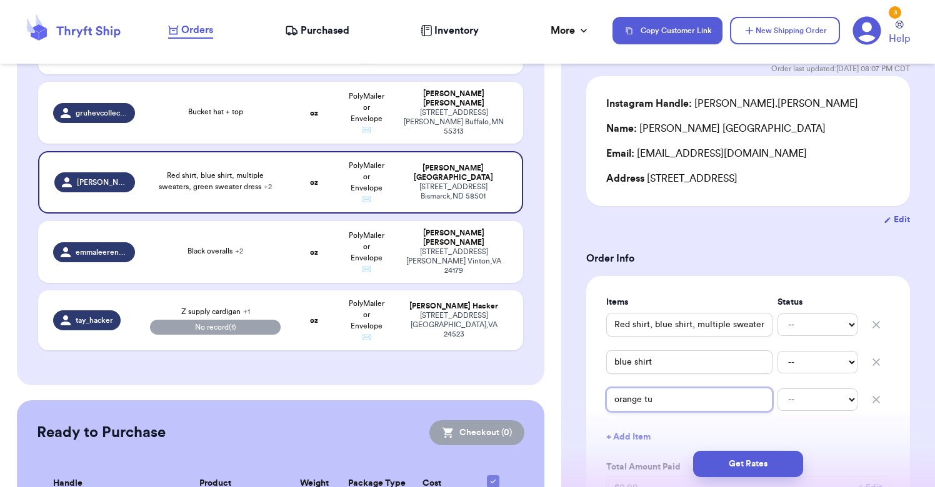
type input "orange tur"
type input "orange turk"
type input "orange tur"
type input "orange turt"
type input "orange turtl"
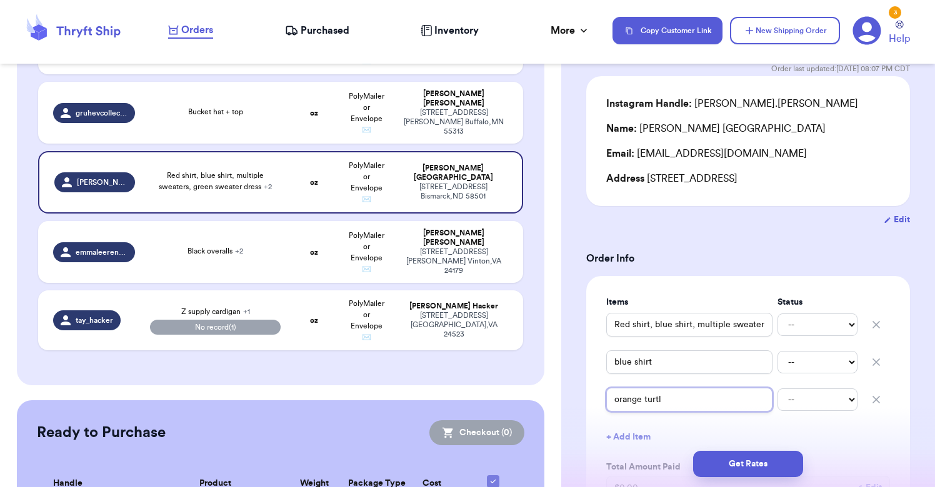
type input "orange turtln"
type input "orange turtlne"
type input "orange turtlnek"
type input "orange turtlnekc"
type input "orange turtleneck"
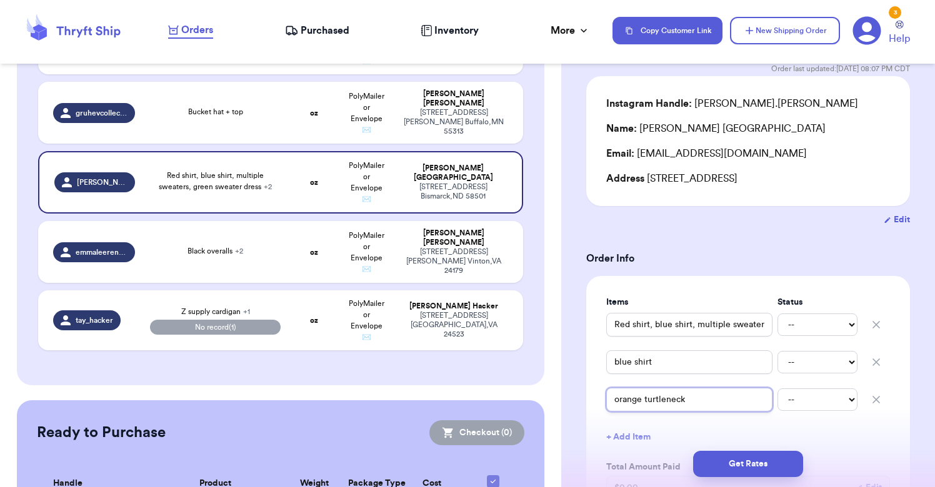
type input "orange turtleneck"
click at [621, 438] on button "+ Add Item" at bounding box center [748, 437] width 294 height 27
click at [640, 437] on input "text" at bounding box center [689, 438] width 166 height 24
type input "i"
type input "iv"
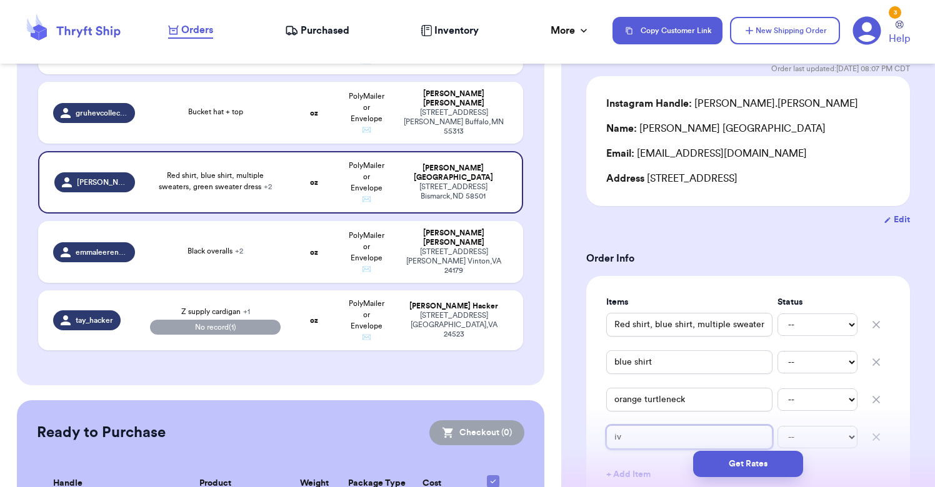
type input "ivo"
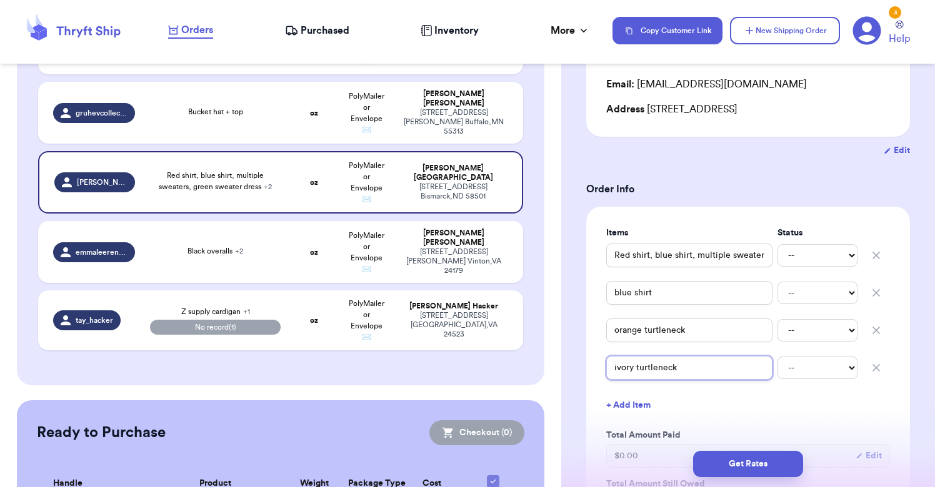
scroll to position [191, 0]
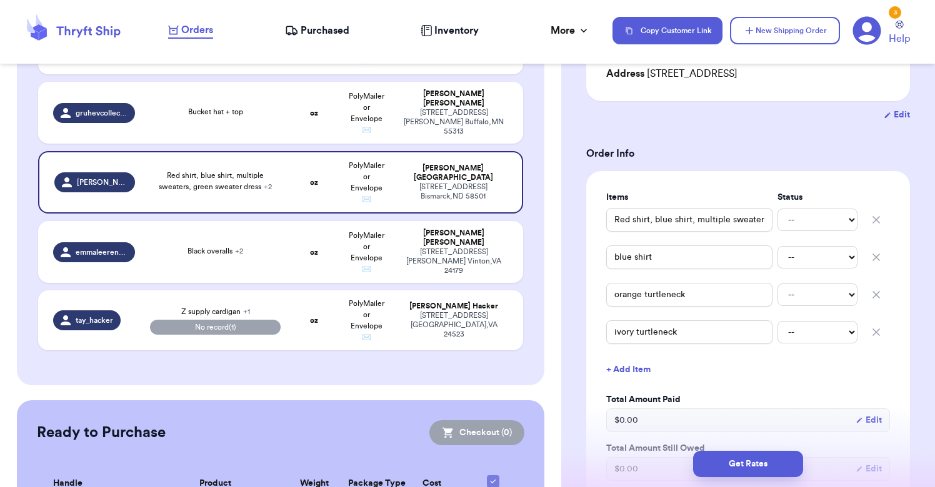
click at [644, 377] on button "+ Add Item" at bounding box center [748, 369] width 294 height 27
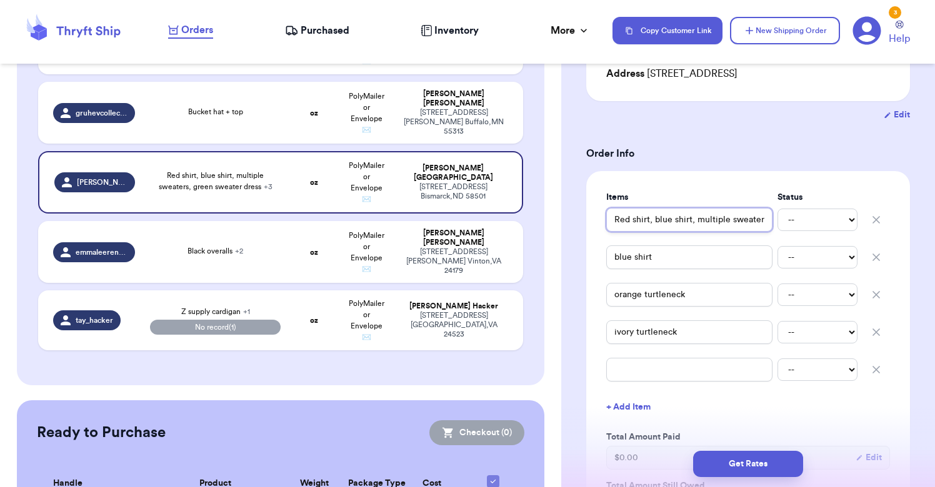
click at [726, 228] on input "Red shirt, blue shirt, multiple sweaters, green sweater dress" at bounding box center [689, 220] width 166 height 24
drag, startPoint x: 653, startPoint y: 222, endPoint x: 737, endPoint y: 226, distance: 83.8
click at [737, 226] on input "Red shirt, blue shirt, multiple sweaters, green sweater dress" at bounding box center [689, 220] width 166 height 24
drag, startPoint x: 745, startPoint y: 223, endPoint x: 652, endPoint y: 222, distance: 92.5
click at [652, 222] on input "Red shirt, green sweater dress" at bounding box center [689, 220] width 166 height 24
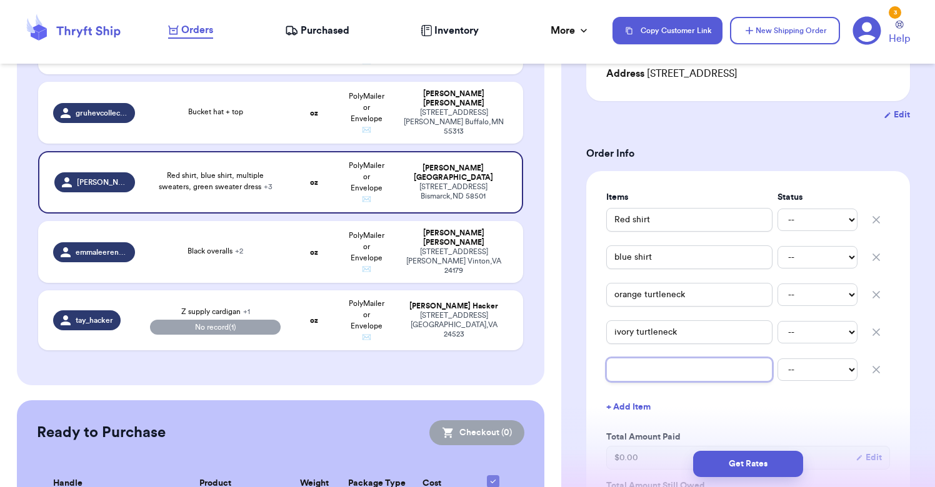
click at [639, 380] on input "text" at bounding box center [689, 370] width 166 height 24
paste input "green sweater dress"
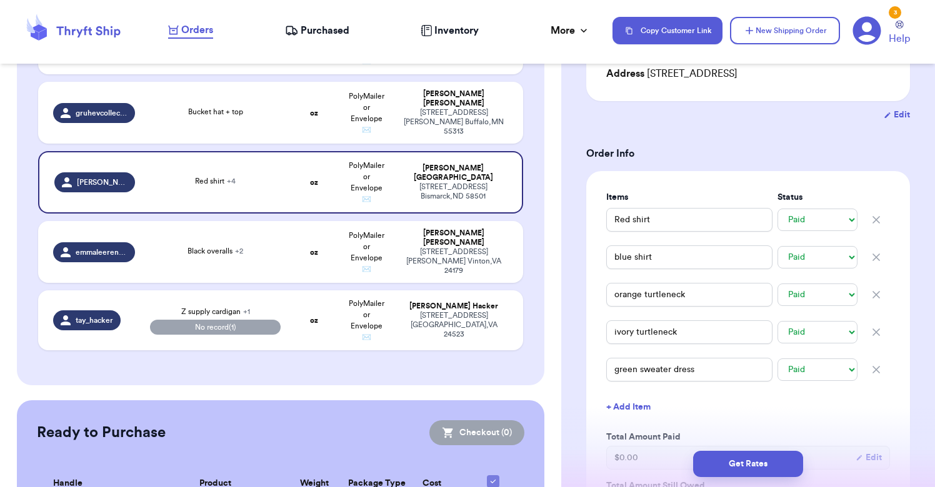
click at [721, 414] on button "+ Add Item" at bounding box center [748, 407] width 294 height 27
click at [879, 412] on icon "button" at bounding box center [876, 407] width 12 height 12
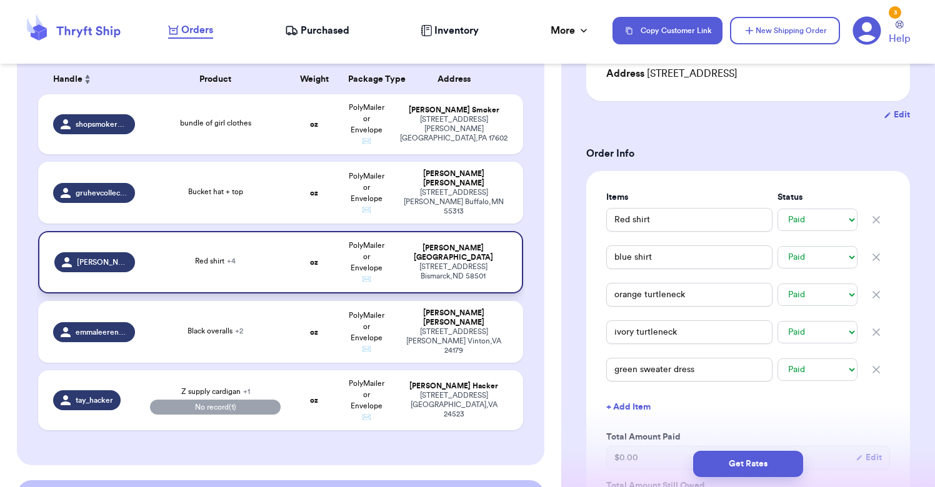
scroll to position [200, 0]
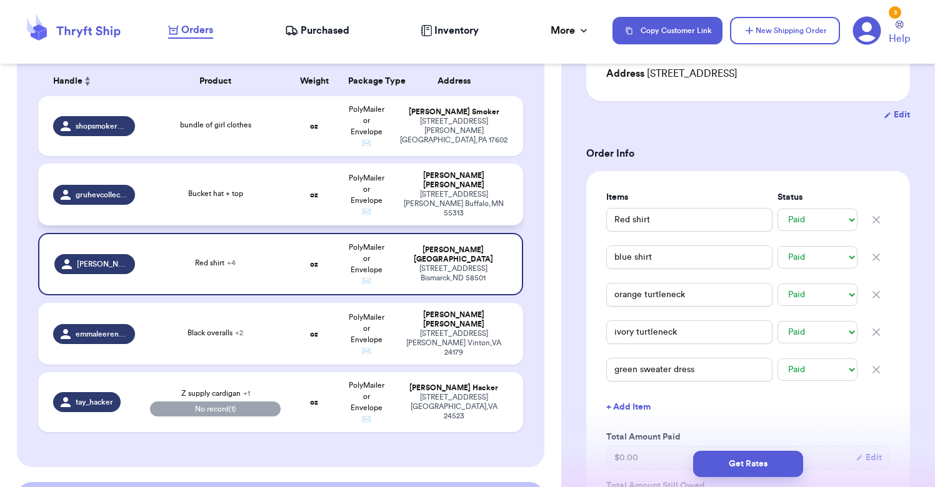
click at [256, 202] on div "Bucket hat + top" at bounding box center [215, 195] width 131 height 14
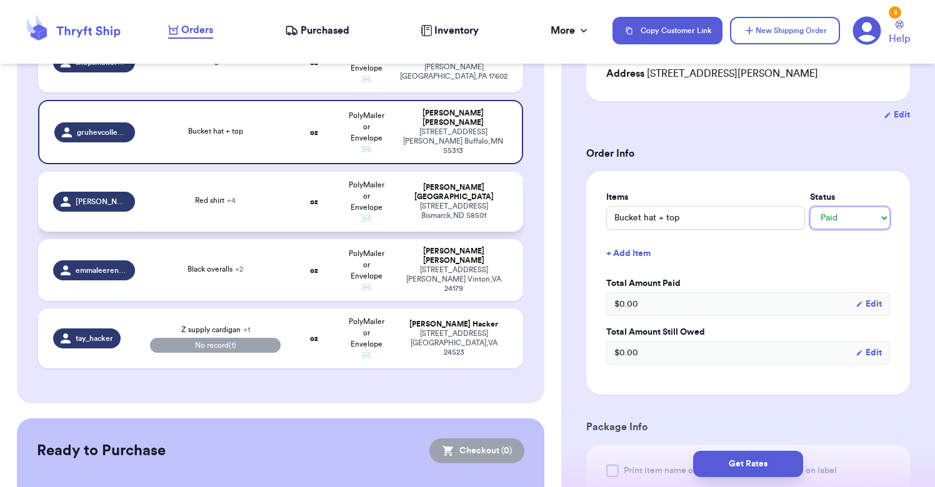
scroll to position [292, 0]
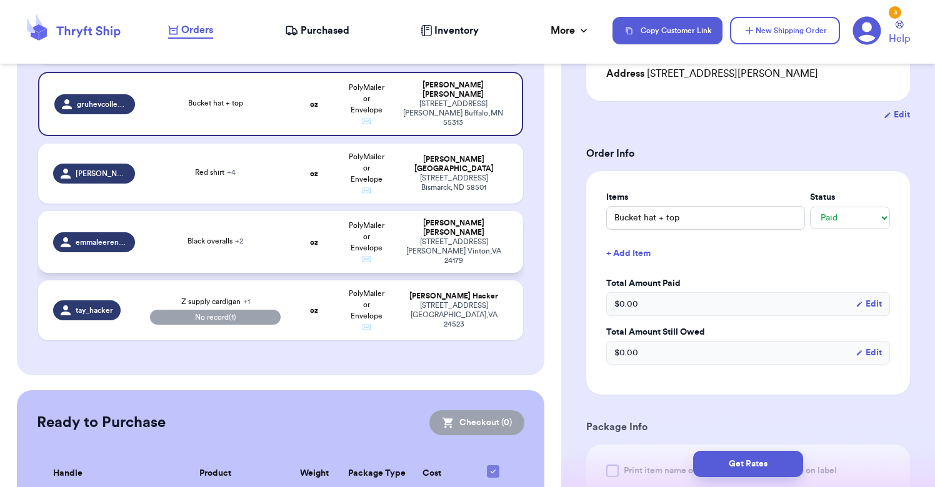
click at [287, 251] on td "Black overalls + 2" at bounding box center [215, 242] width 146 height 62
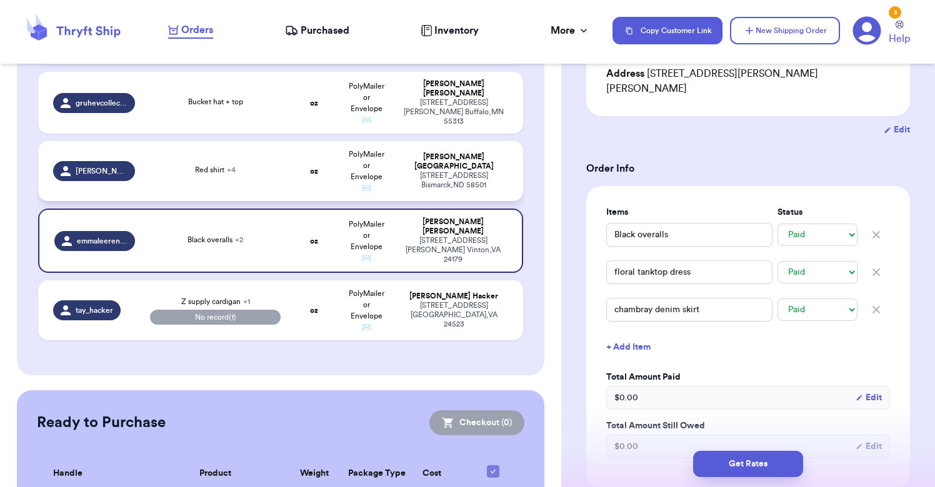
click at [313, 182] on td "oz" at bounding box center [314, 171] width 52 height 60
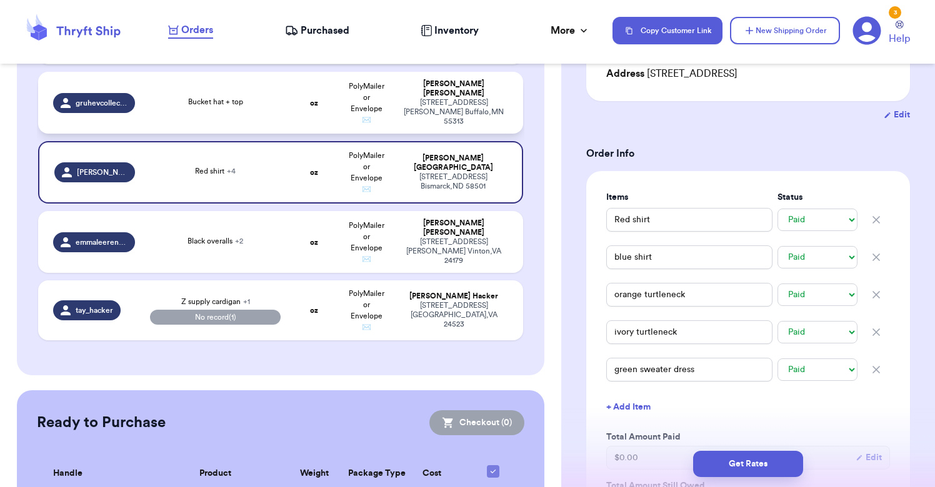
click at [429, 121] on div "107 Ibarra Ave SE Buffalo , MN 55313" at bounding box center [454, 112] width 108 height 28
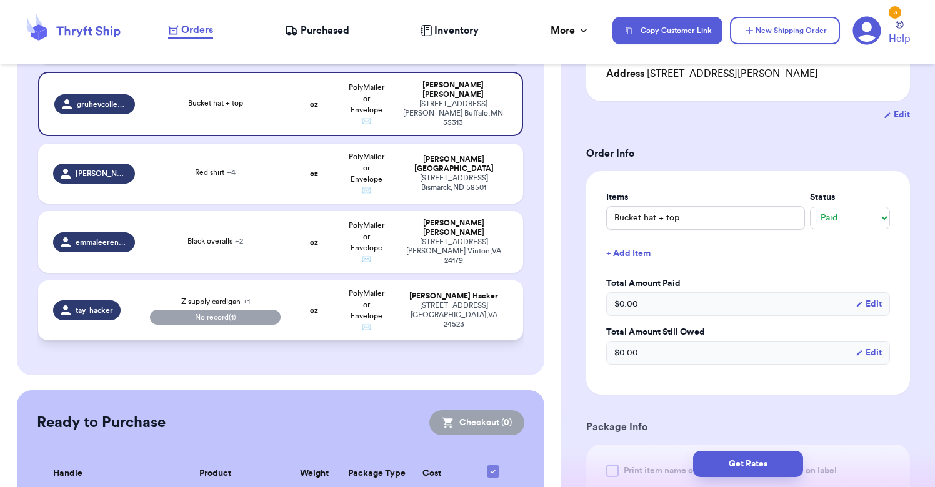
click at [272, 306] on div "Z supply cardigan + 1 No record (1)" at bounding box center [215, 310] width 131 height 29
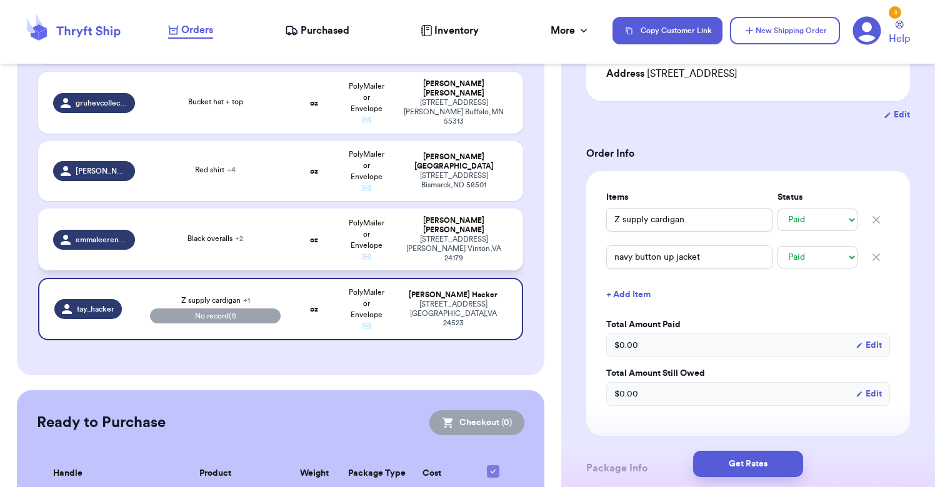
click at [385, 244] on td "PolyMailer or Envelope ✉️" at bounding box center [367, 240] width 52 height 62
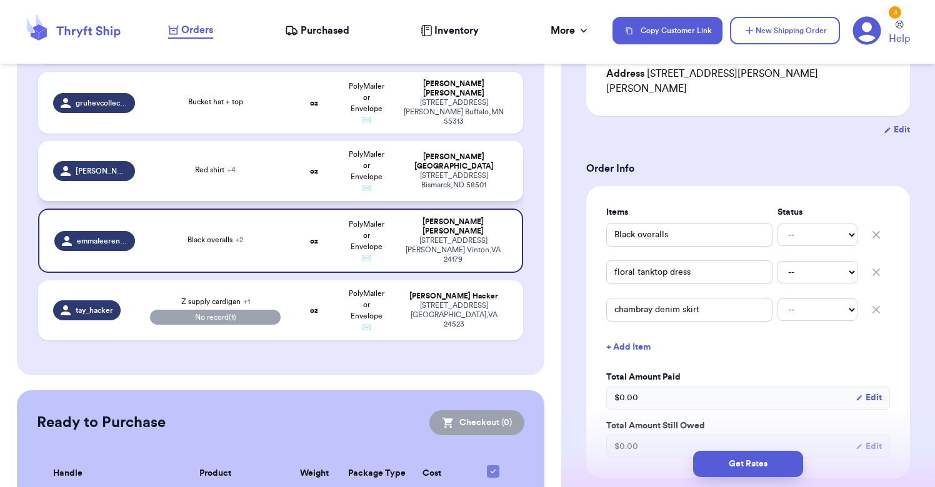
click at [380, 177] on td "PolyMailer or Envelope ✉️" at bounding box center [367, 171] width 52 height 60
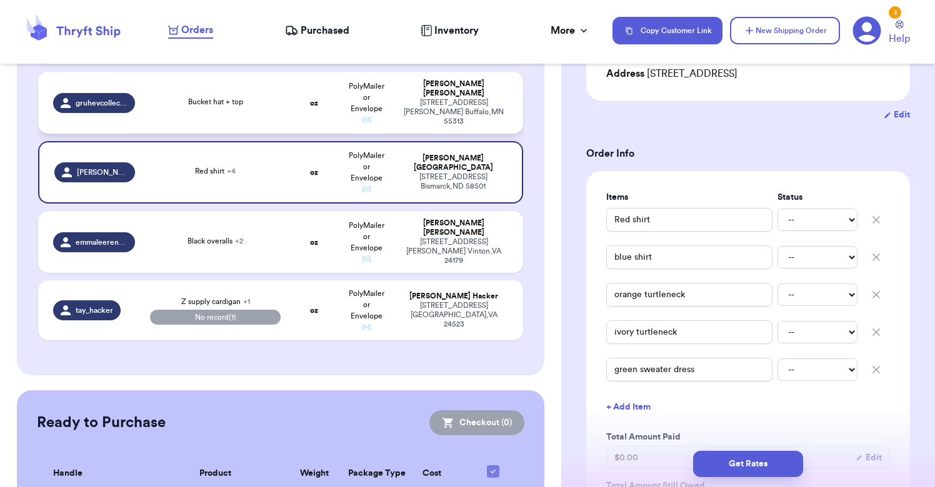
click at [352, 121] on td "PolyMailer or Envelope ✉️" at bounding box center [367, 103] width 52 height 62
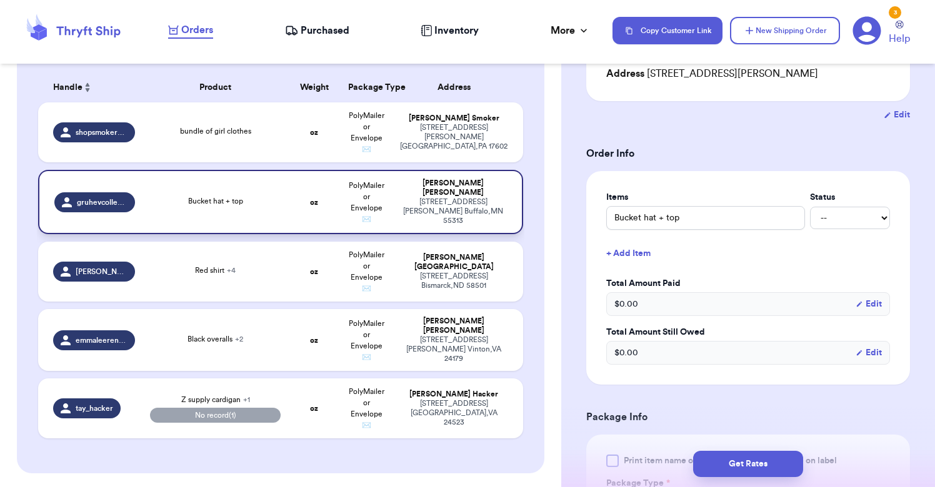
scroll to position [180, 0]
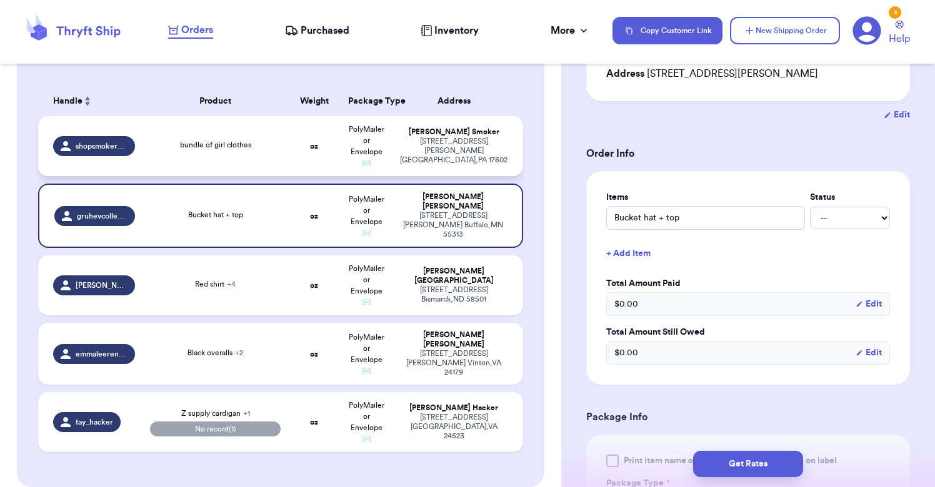
click at [347, 138] on td "PolyMailer or Envelope ✉️" at bounding box center [367, 146] width 52 height 60
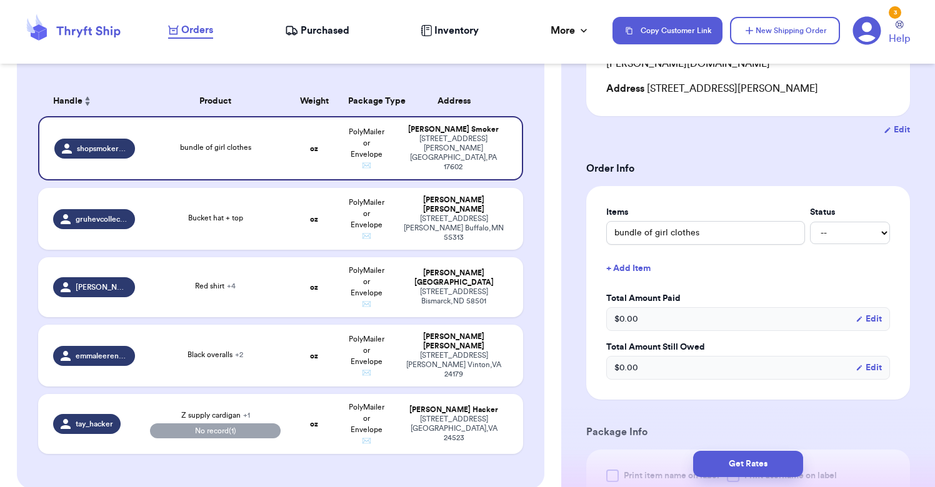
click at [836, 230] on div "bundle of girl clothes -- Paid Owes" at bounding box center [748, 233] width 284 height 24
click at [545, 215] on div "Customer Link New Order Total Balance Payout $ 0.00 Recent Payments View all @ …" at bounding box center [280, 292] width 561 height 794
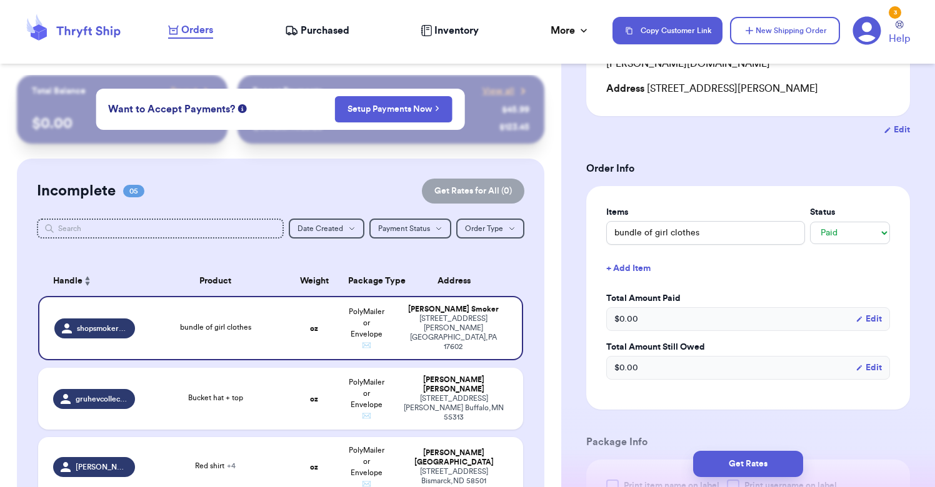
scroll to position [0, 0]
